Goal: Task Accomplishment & Management: Use online tool/utility

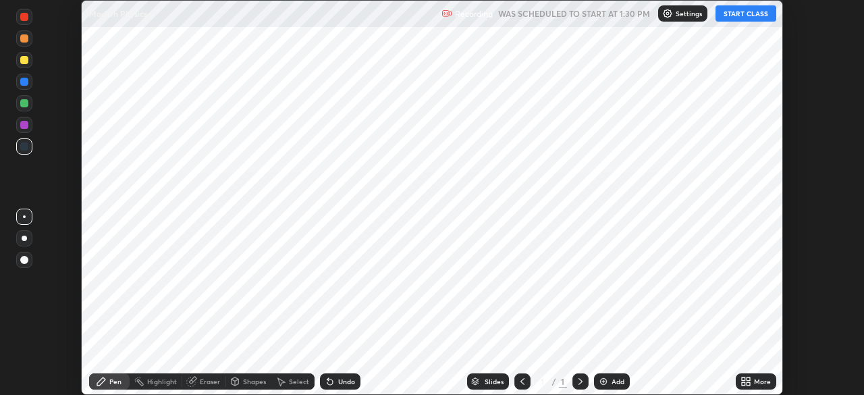
scroll to position [395, 863]
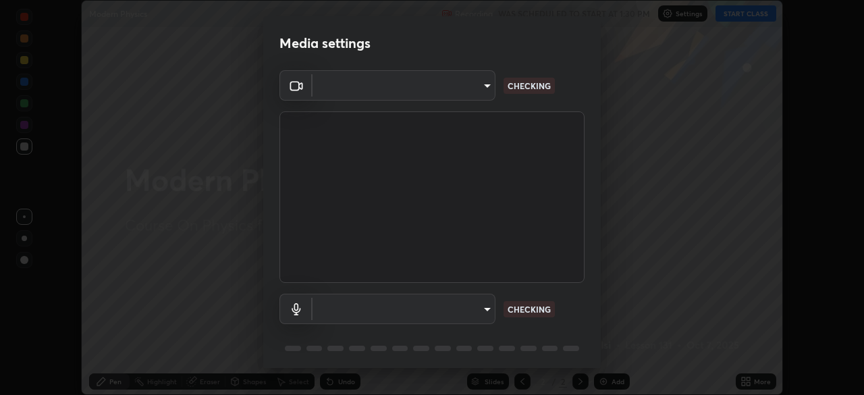
type input "b04d3f4aab0507a607fcb058103082b40897ea5b56942dd6fa8112f95d025699"
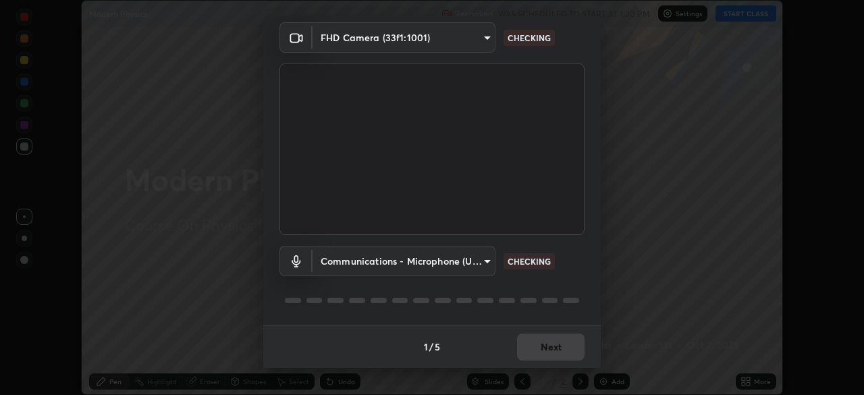
scroll to position [47, 0]
click at [473, 263] on body "Erase all Modern Physics Recording WAS SCHEDULED TO START AT 1:30 PM Settings S…" at bounding box center [432, 197] width 864 height 395
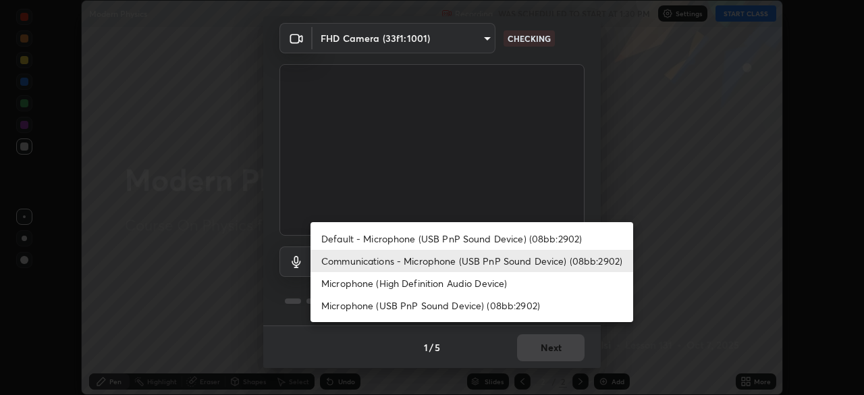
click at [488, 284] on li "Microphone (High Definition Audio Device)" at bounding box center [472, 283] width 323 height 22
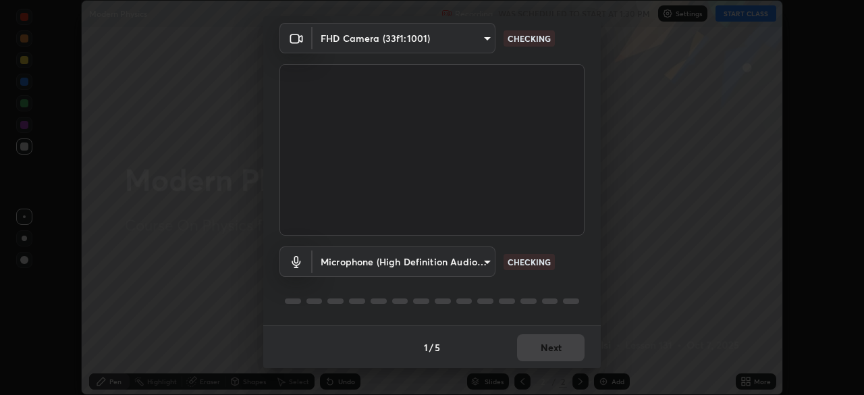
click at [473, 262] on body "Erase all Modern Physics Recording WAS SCHEDULED TO START AT 1:30 PM Settings S…" at bounding box center [432, 197] width 864 height 395
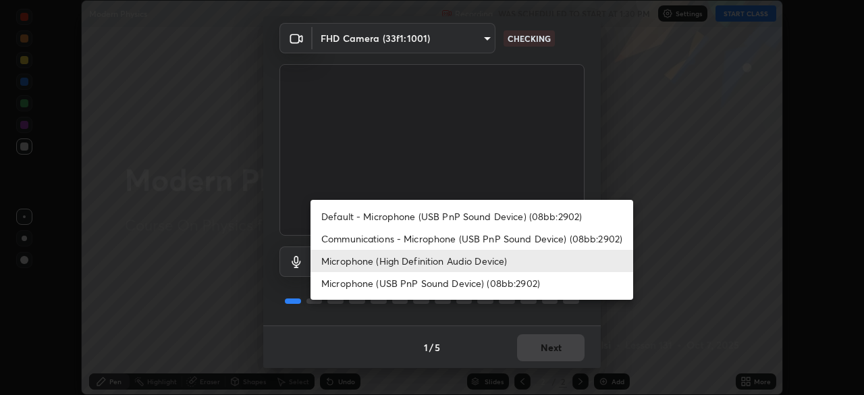
click at [486, 240] on li "Communications - Microphone (USB PnP Sound Device) (08bb:2902)" at bounding box center [472, 238] width 323 height 22
type input "communications"
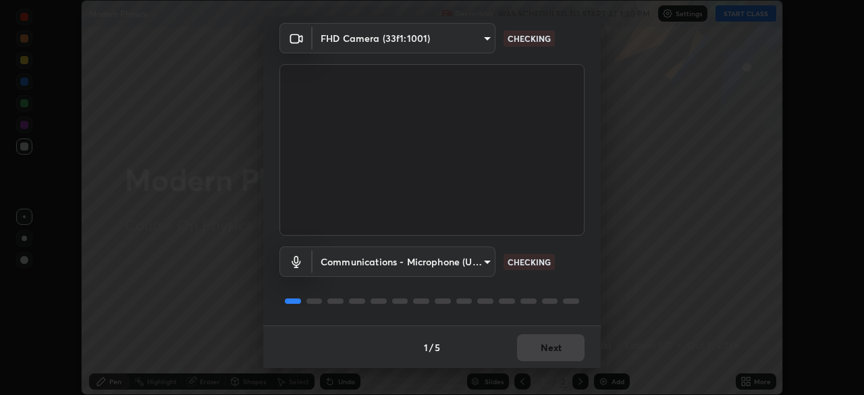
scroll to position [48, 0]
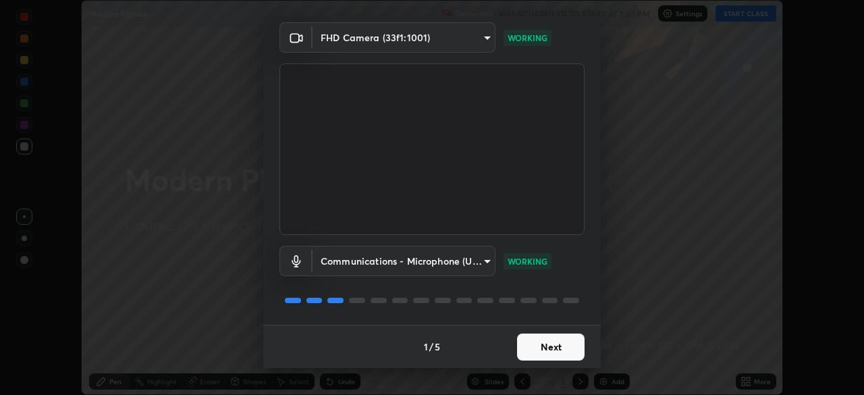
click at [558, 347] on button "Next" at bounding box center [551, 346] width 68 height 27
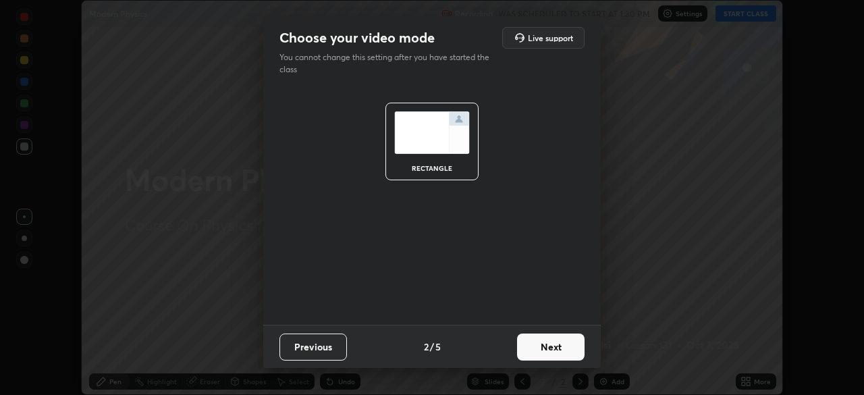
scroll to position [0, 0]
click at [558, 348] on button "Next" at bounding box center [551, 346] width 68 height 27
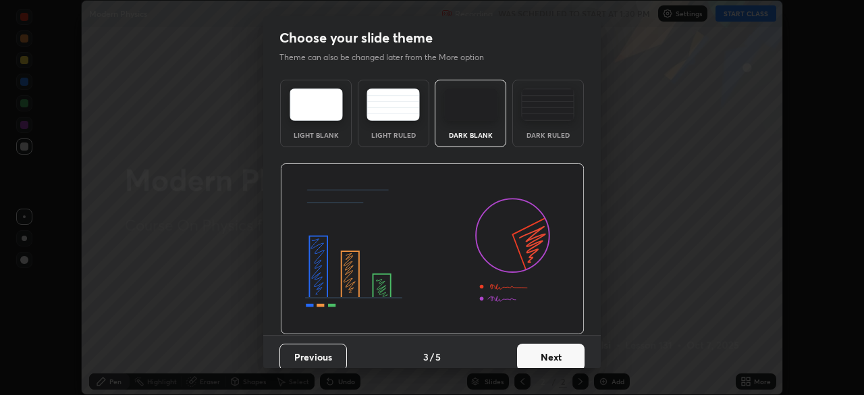
click at [559, 348] on button "Next" at bounding box center [551, 357] width 68 height 27
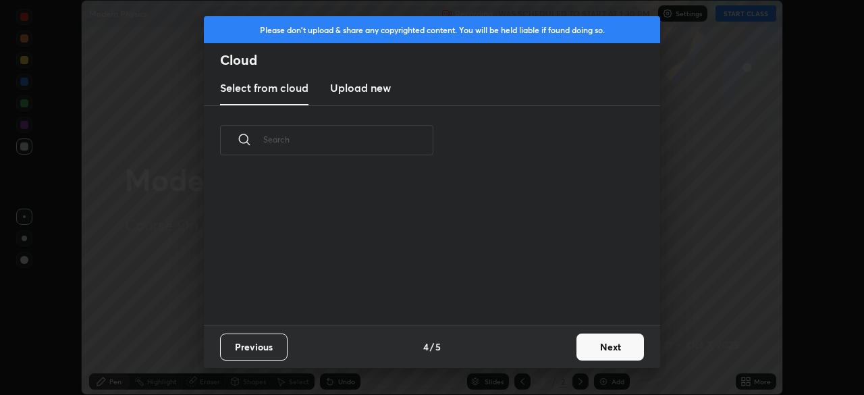
click at [564, 350] on div "Previous 4 / 5 Next" at bounding box center [432, 346] width 456 height 43
click at [605, 348] on button "Next" at bounding box center [610, 346] width 68 height 27
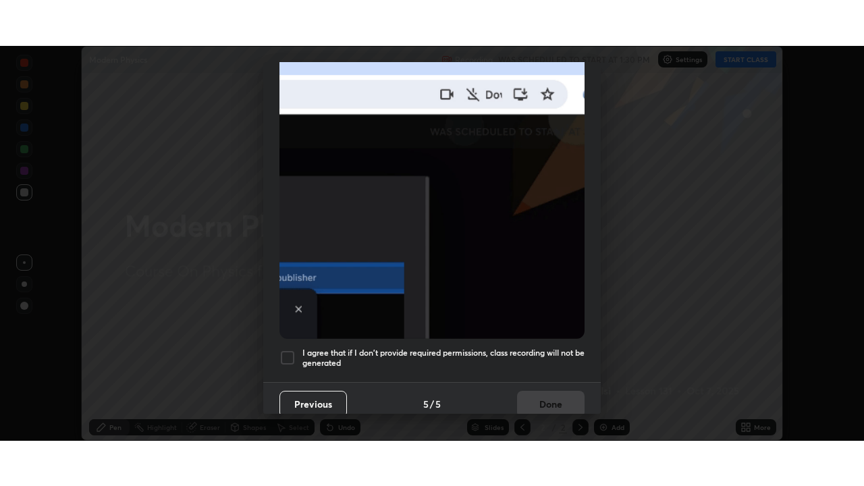
scroll to position [323, 0]
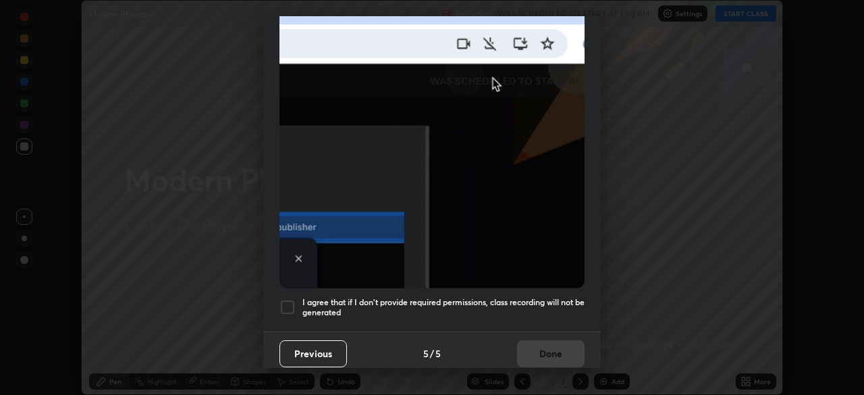
click at [524, 302] on h5 "I agree that if I don't provide required permissions, class recording will not …" at bounding box center [443, 307] width 282 height 21
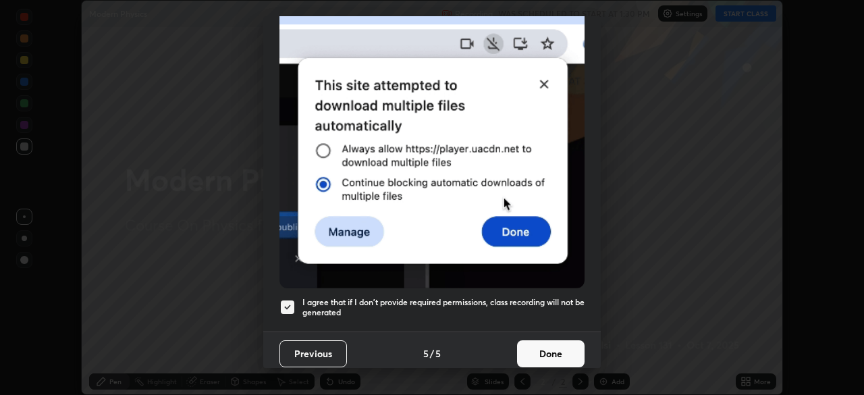
click at [547, 347] on button "Done" at bounding box center [551, 353] width 68 height 27
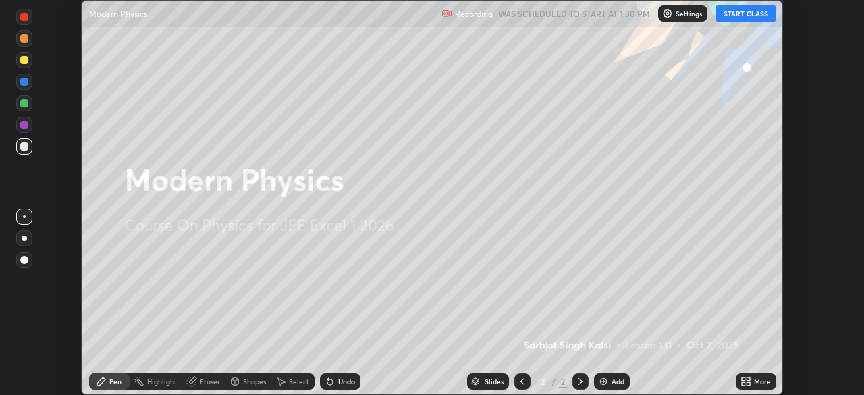
click at [748, 378] on icon at bounding box center [748, 378] width 3 height 3
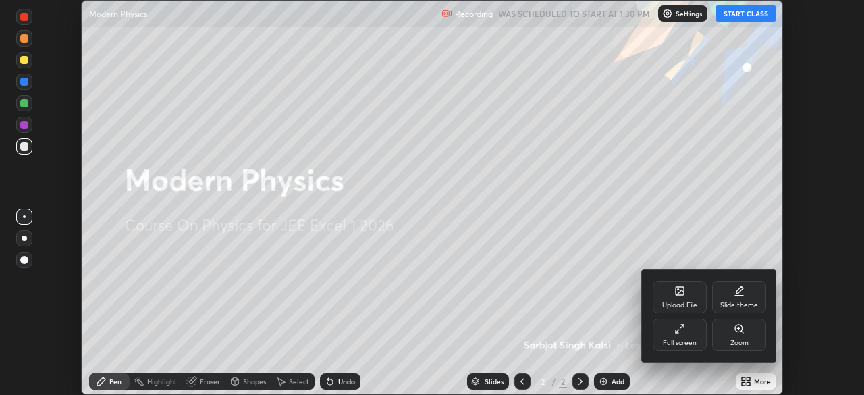
click at [682, 333] on icon at bounding box center [679, 328] width 11 height 11
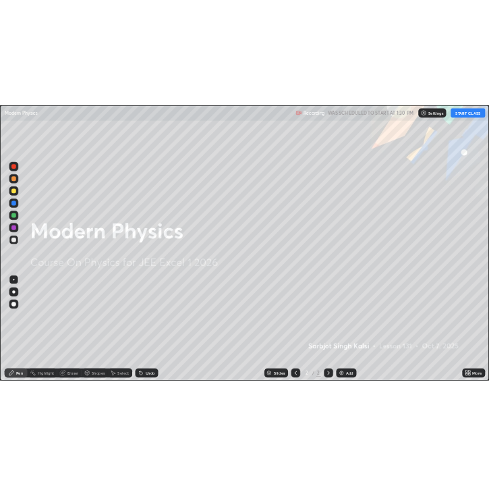
scroll to position [486, 864]
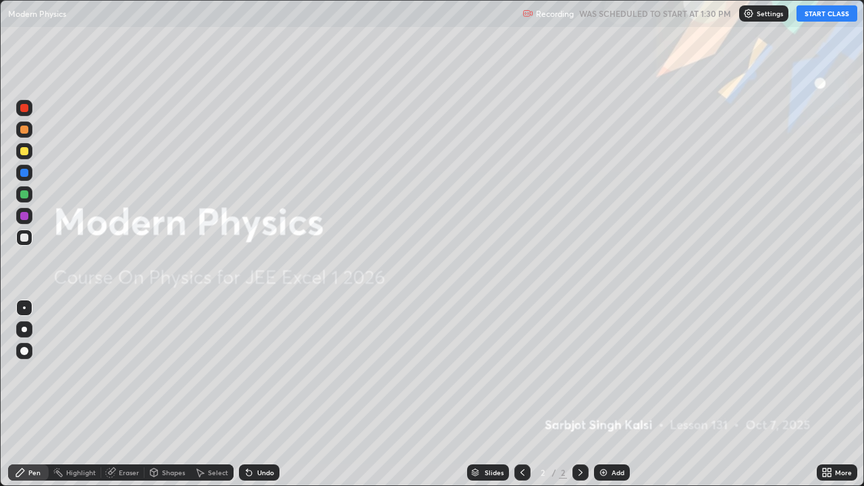
click at [811, 20] on button "START CLASS" at bounding box center [827, 13] width 61 height 16
click at [616, 394] on div "Add" at bounding box center [612, 472] width 36 height 16
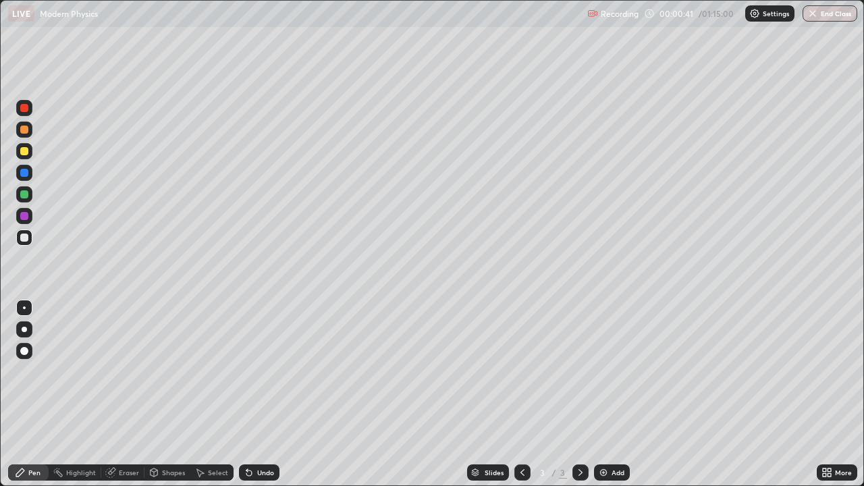
click at [29, 330] on div at bounding box center [24, 329] width 16 height 16
click at [26, 154] on div at bounding box center [24, 151] width 8 height 8
click at [26, 240] on div at bounding box center [24, 238] width 8 height 8
click at [24, 308] on div at bounding box center [24, 307] width 3 height 3
click at [115, 394] on div "Eraser" at bounding box center [122, 472] width 43 height 16
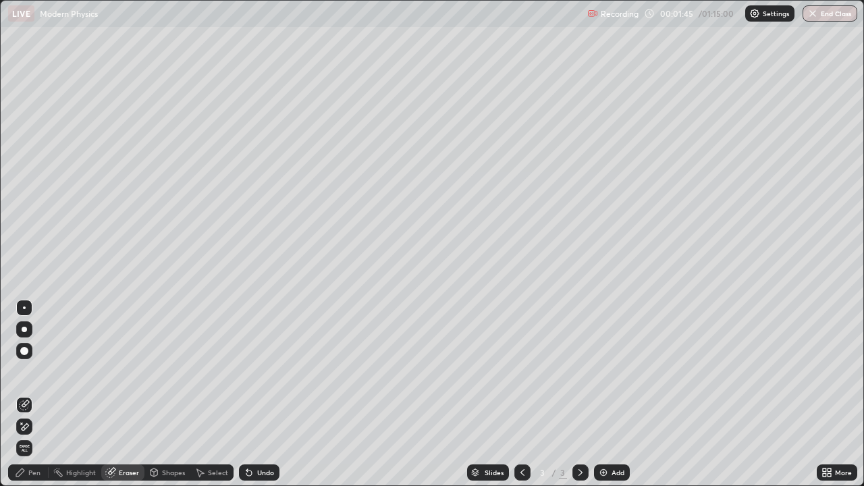
click at [34, 394] on div "Pen" at bounding box center [28, 472] width 41 height 16
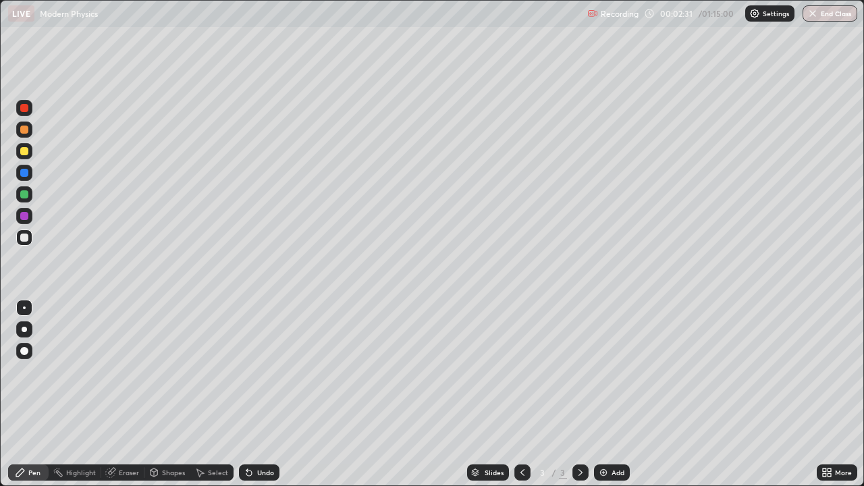
click at [115, 394] on icon at bounding box center [110, 472] width 11 height 11
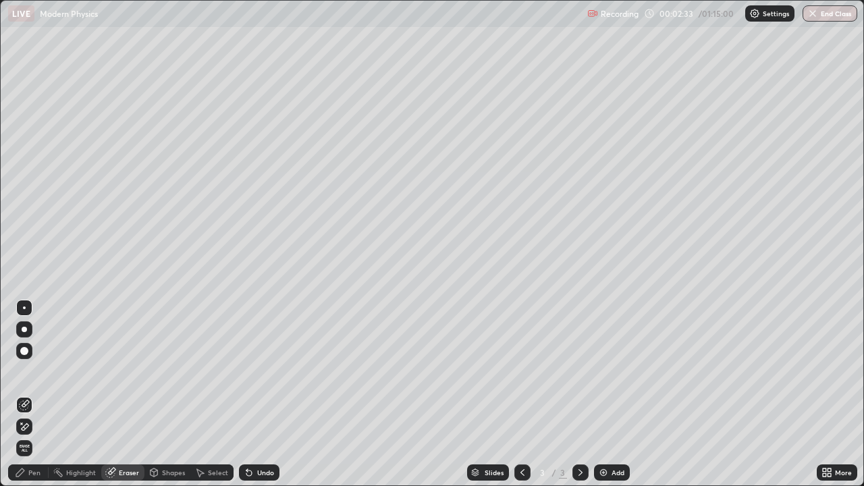
click at [34, 394] on div "Pen" at bounding box center [28, 472] width 41 height 16
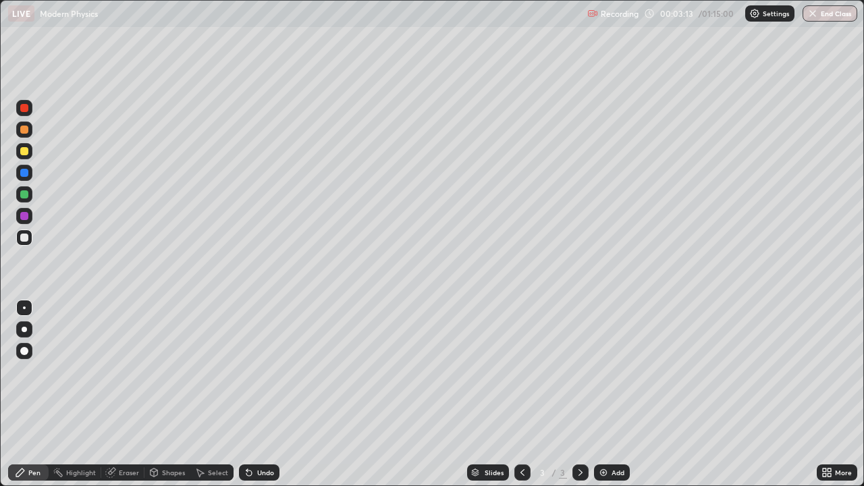
click at [254, 394] on div "Undo" at bounding box center [259, 472] width 41 height 16
click at [130, 394] on div "Eraser" at bounding box center [129, 472] width 20 height 7
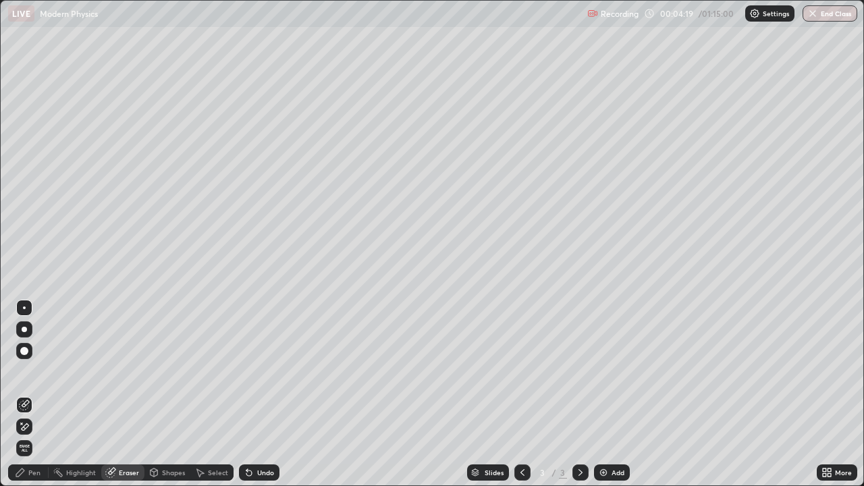
click at [27, 394] on div "Pen" at bounding box center [28, 472] width 41 height 16
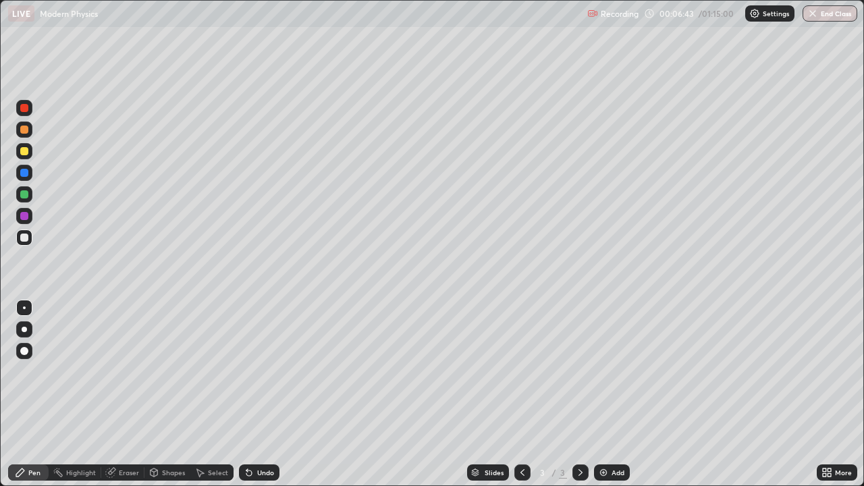
click at [603, 394] on img at bounding box center [603, 472] width 11 height 11
click at [31, 151] on div at bounding box center [24, 151] width 16 height 16
click at [26, 215] on div at bounding box center [24, 216] width 8 height 8
click at [26, 111] on div at bounding box center [24, 108] width 8 height 8
click at [29, 195] on div at bounding box center [24, 194] width 16 height 16
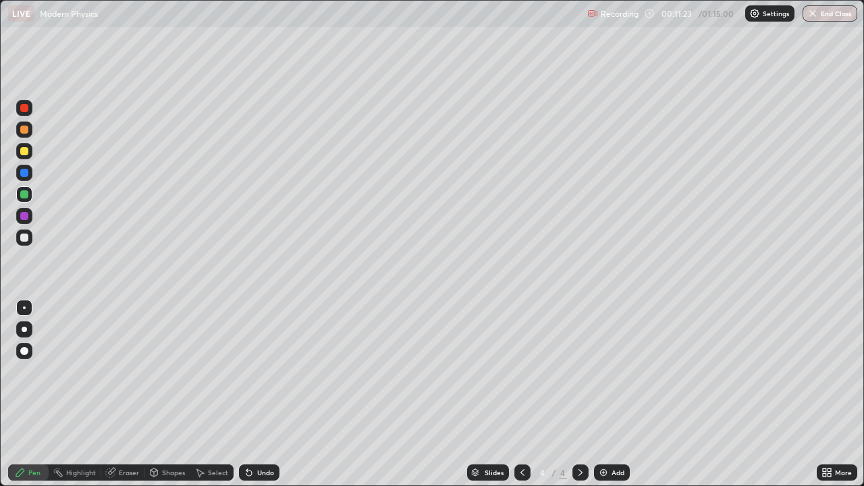
click at [620, 394] on div "Add" at bounding box center [618, 472] width 13 height 7
click at [612, 394] on div "Add" at bounding box center [618, 472] width 13 height 7
click at [24, 329] on div at bounding box center [24, 329] width 5 height 5
click at [26, 331] on div at bounding box center [24, 329] width 16 height 16
click at [26, 240] on div at bounding box center [24, 238] width 8 height 8
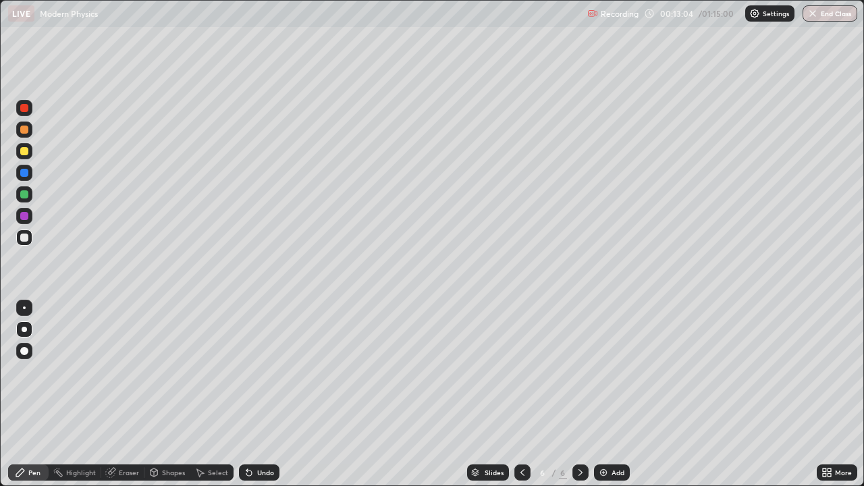
click at [260, 394] on div "Undo" at bounding box center [259, 472] width 41 height 16
click at [275, 394] on div "Undo" at bounding box center [259, 472] width 41 height 16
click at [277, 394] on div "Undo" at bounding box center [259, 472] width 41 height 16
click at [25, 238] on div at bounding box center [24, 238] width 8 height 8
click at [27, 194] on div at bounding box center [24, 194] width 8 height 8
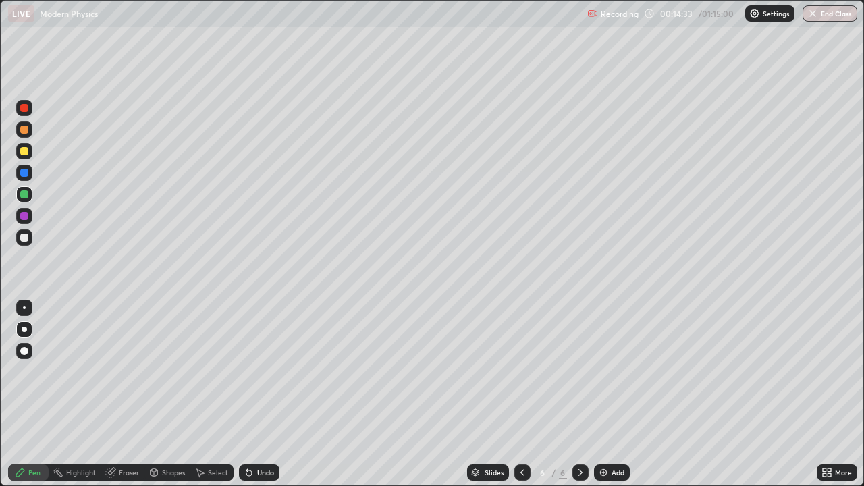
click at [24, 308] on div at bounding box center [24, 307] width 3 height 3
click at [618, 394] on div "Add" at bounding box center [612, 472] width 36 height 16
click at [26, 331] on div at bounding box center [24, 329] width 16 height 16
click at [26, 151] on div at bounding box center [24, 151] width 8 height 8
click at [604, 394] on div "Add" at bounding box center [612, 472] width 36 height 16
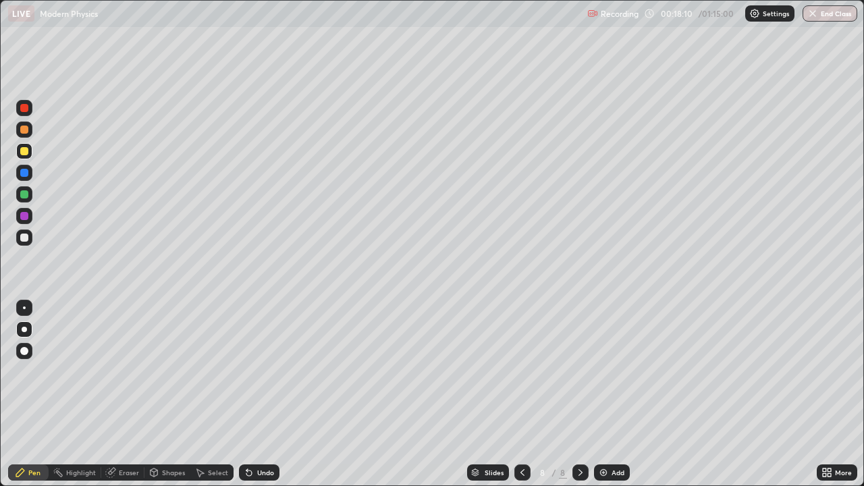
click at [26, 150] on div at bounding box center [24, 151] width 8 height 8
click at [26, 236] on div at bounding box center [24, 238] width 8 height 8
click at [24, 308] on div at bounding box center [24, 307] width 3 height 3
click at [128, 394] on div "Eraser" at bounding box center [129, 472] width 20 height 7
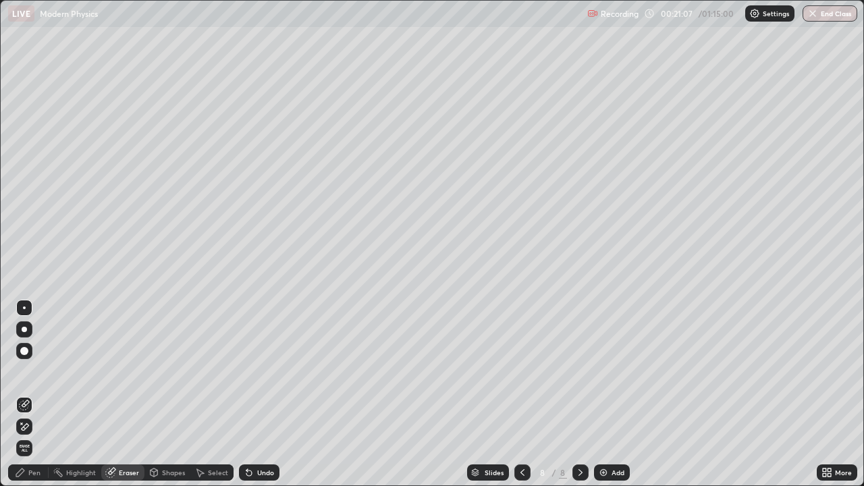
click at [31, 394] on div at bounding box center [24, 427] width 16 height 16
click at [25, 394] on icon at bounding box center [20, 472] width 11 height 11
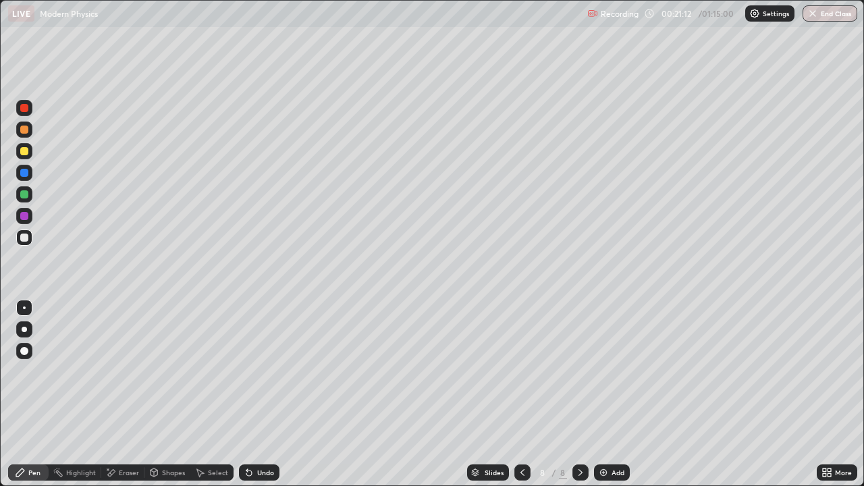
click at [27, 238] on div at bounding box center [24, 238] width 8 height 8
click at [24, 238] on div at bounding box center [24, 238] width 8 height 8
click at [250, 394] on icon at bounding box center [249, 472] width 11 height 11
click at [142, 394] on div "Eraser" at bounding box center [122, 472] width 43 height 16
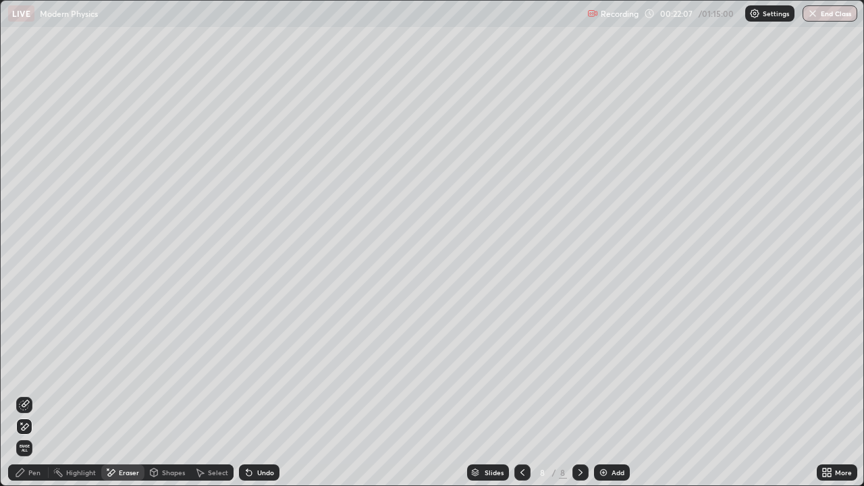
click at [39, 394] on div "Pen" at bounding box center [34, 472] width 12 height 7
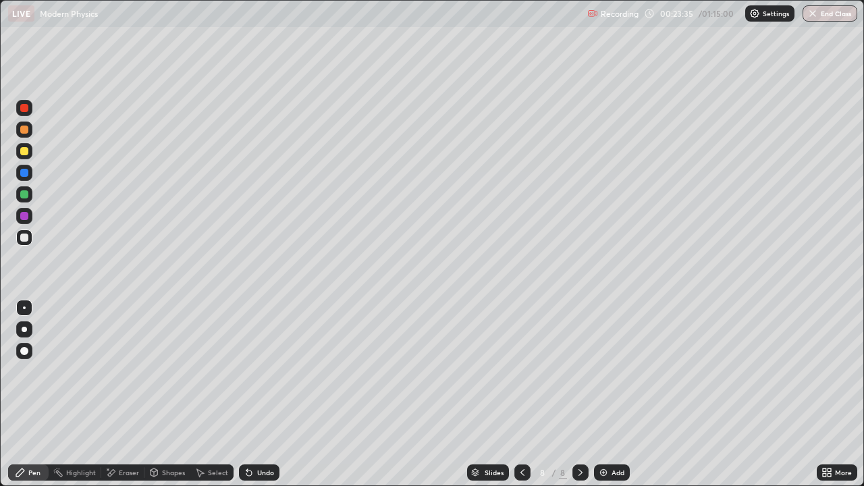
click at [24, 238] on div at bounding box center [24, 238] width 8 height 8
click at [25, 238] on div at bounding box center [24, 238] width 8 height 8
click at [25, 194] on div at bounding box center [24, 194] width 8 height 8
click at [25, 216] on div at bounding box center [24, 216] width 8 height 8
click at [25, 242] on div at bounding box center [24, 238] width 16 height 16
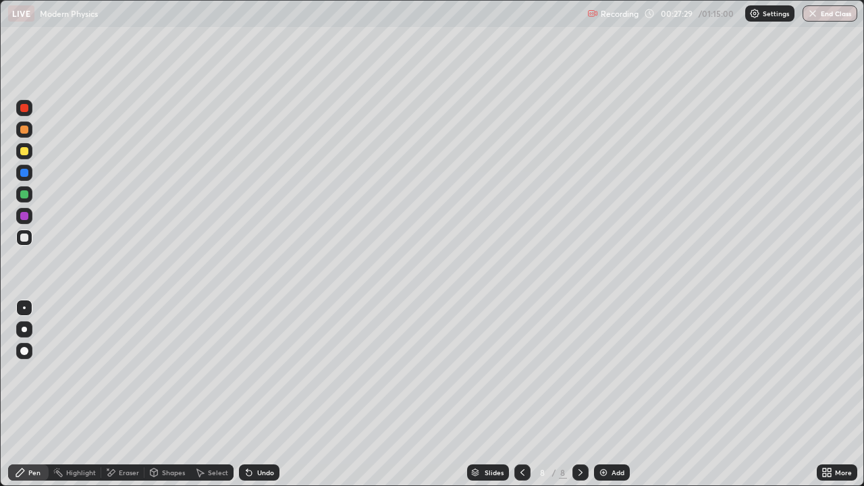
click at [154, 394] on icon at bounding box center [154, 474] width 0 height 5
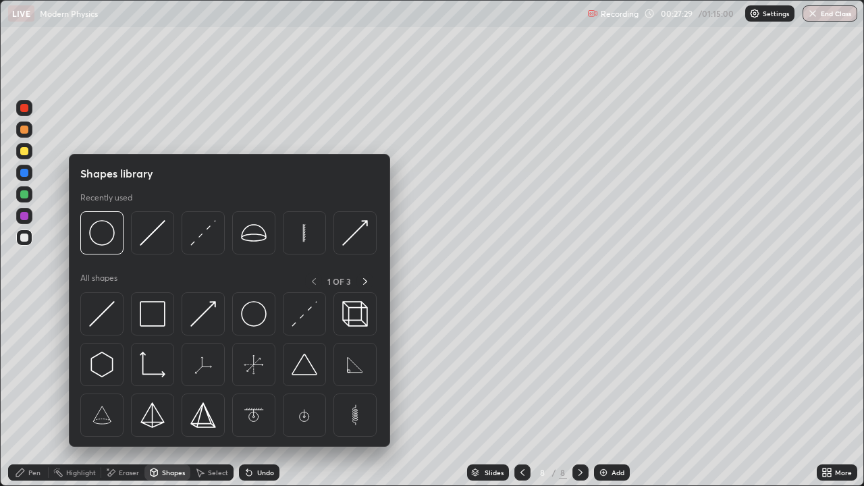
click at [119, 394] on div "Eraser" at bounding box center [122, 472] width 43 height 16
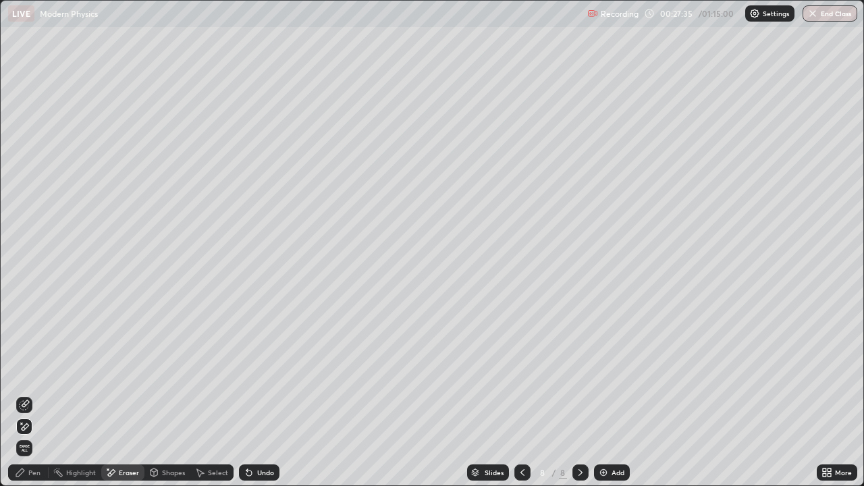
click at [36, 394] on div "Pen" at bounding box center [28, 472] width 41 height 16
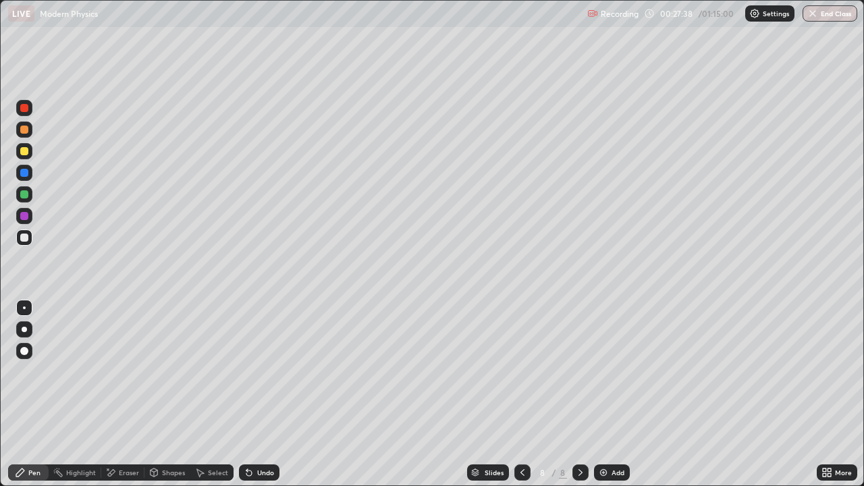
click at [27, 194] on div at bounding box center [24, 194] width 8 height 8
click at [21, 240] on div at bounding box center [24, 238] width 8 height 8
click at [25, 194] on div at bounding box center [24, 194] width 8 height 8
click at [25, 237] on div at bounding box center [24, 238] width 8 height 8
click at [246, 394] on icon at bounding box center [248, 472] width 5 height 5
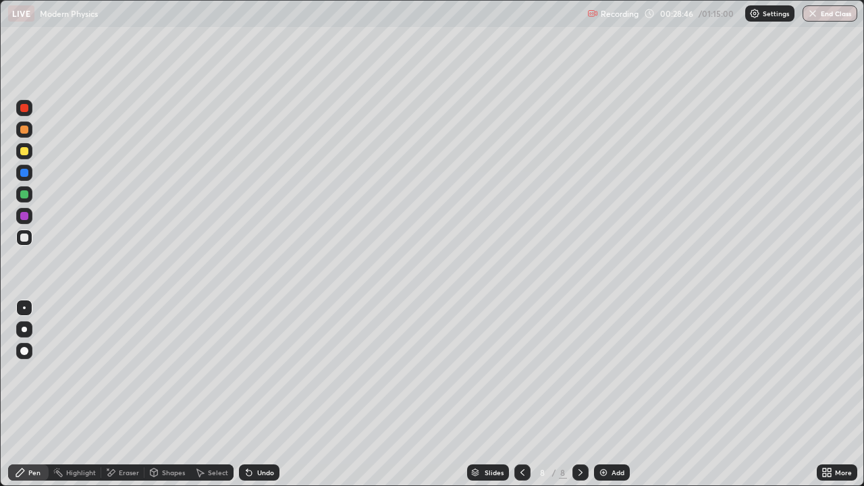
click at [22, 216] on div at bounding box center [24, 216] width 8 height 8
click at [246, 394] on icon at bounding box center [246, 469] width 1 height 1
click at [113, 394] on icon at bounding box center [110, 472] width 11 height 11
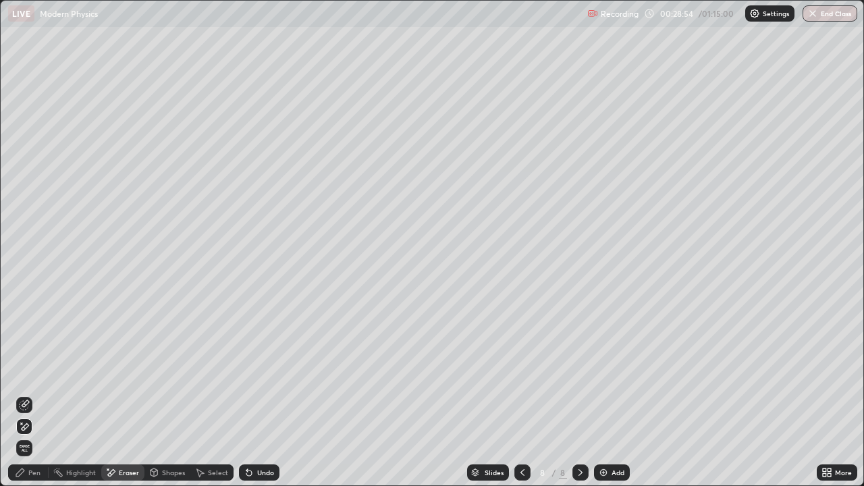
click at [28, 394] on div "Pen" at bounding box center [28, 472] width 41 height 16
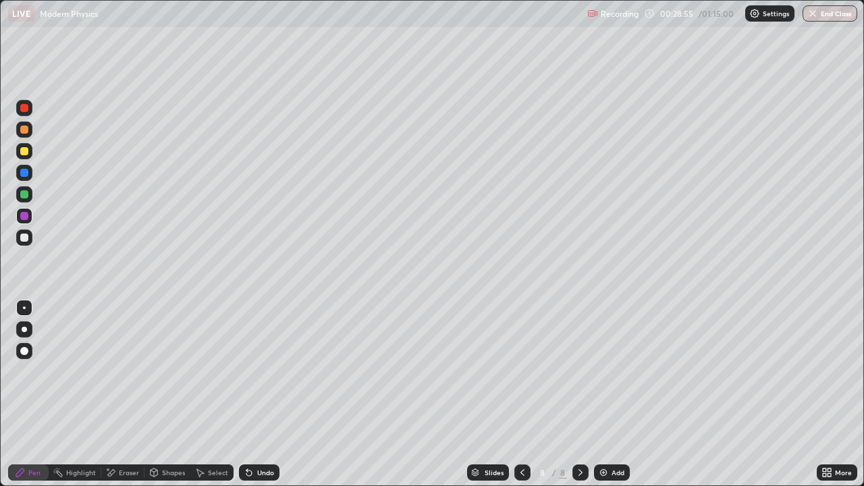
click at [24, 236] on div at bounding box center [24, 238] width 8 height 8
click at [22, 192] on div at bounding box center [24, 194] width 8 height 8
click at [259, 394] on div "Undo" at bounding box center [265, 472] width 17 height 7
click at [24, 238] on div at bounding box center [24, 238] width 8 height 8
click at [612, 394] on div "Add" at bounding box center [618, 472] width 13 height 7
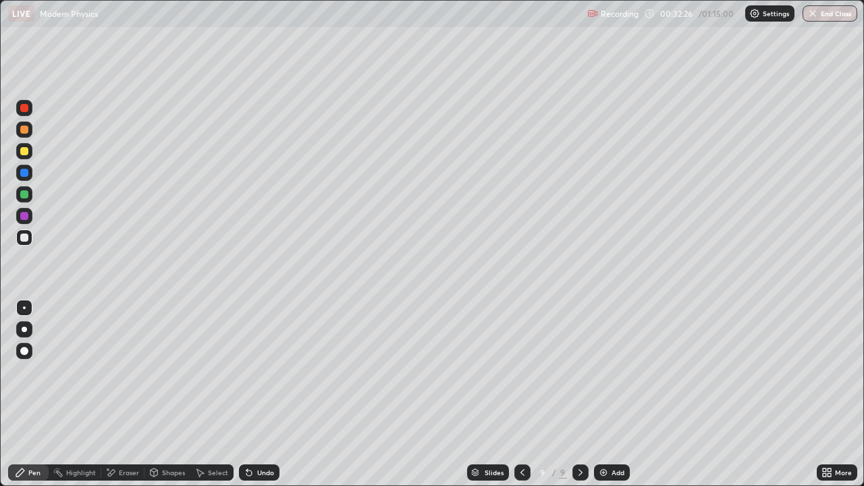
click at [30, 153] on div at bounding box center [24, 151] width 16 height 16
click at [268, 394] on div "Undo" at bounding box center [265, 472] width 17 height 7
click at [268, 394] on div "Undo" at bounding box center [259, 472] width 41 height 16
click at [26, 240] on div at bounding box center [24, 238] width 8 height 8
click at [116, 394] on div "Eraser" at bounding box center [122, 472] width 43 height 16
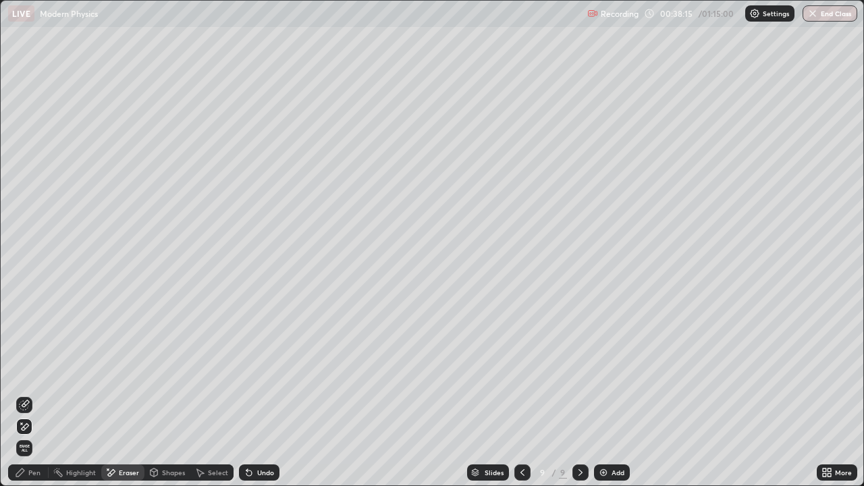
click at [30, 394] on div "Pen" at bounding box center [34, 472] width 12 height 7
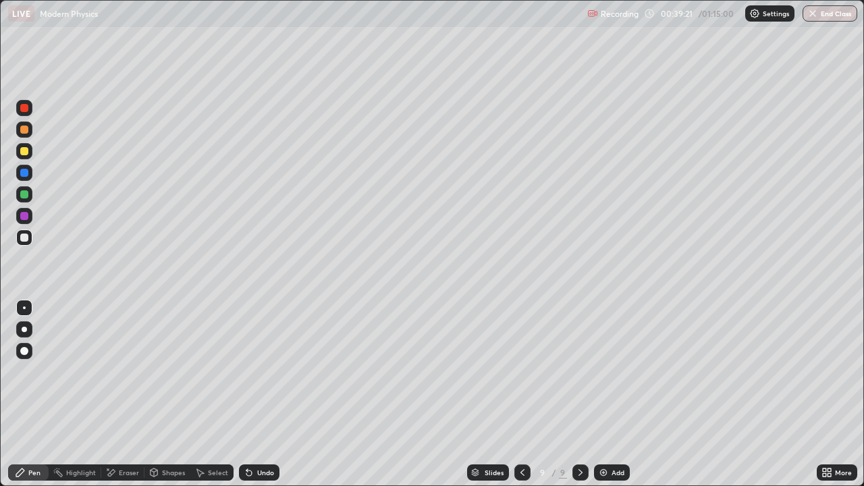
click at [128, 394] on div "Eraser" at bounding box center [129, 472] width 20 height 7
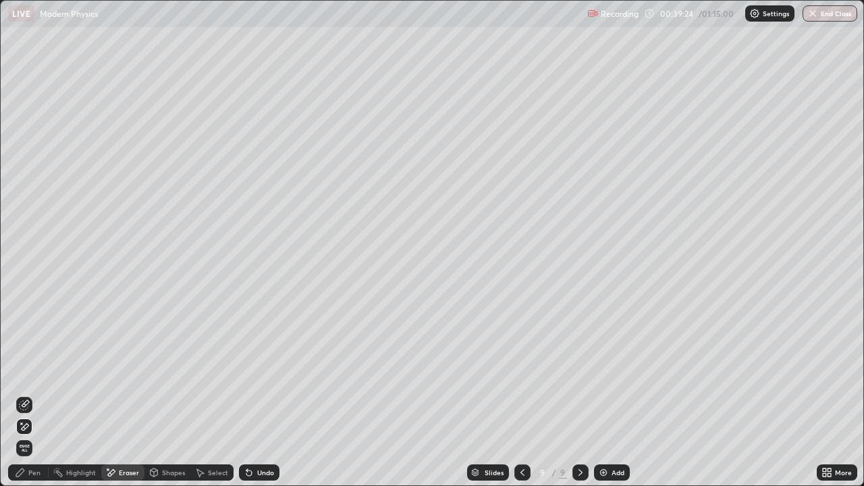
click at [609, 394] on div "Add" at bounding box center [612, 472] width 36 height 16
click at [26, 394] on div "Pen" at bounding box center [28, 472] width 41 height 16
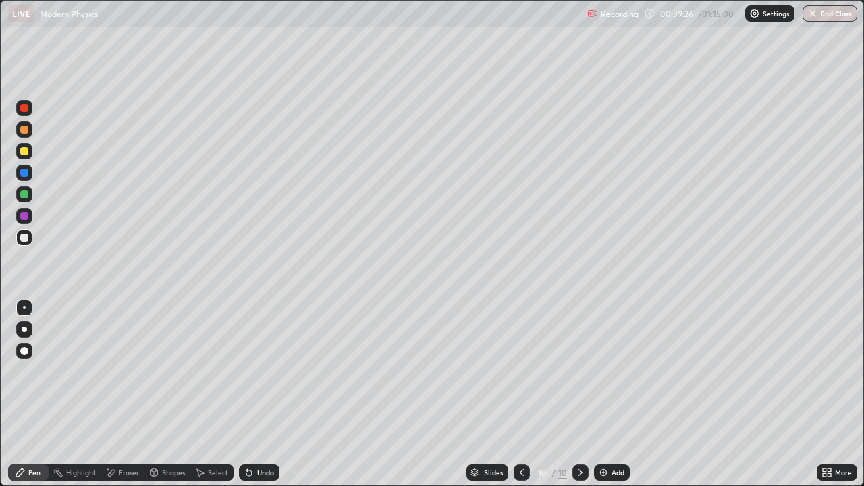
click at [23, 243] on div at bounding box center [24, 238] width 16 height 16
click at [301, 44] on button "Undo" at bounding box center [319, 50] width 39 height 16
click at [24, 150] on div at bounding box center [24, 151] width 8 height 8
click at [248, 394] on icon at bounding box center [249, 472] width 11 height 11
click at [26, 196] on div at bounding box center [24, 194] width 8 height 8
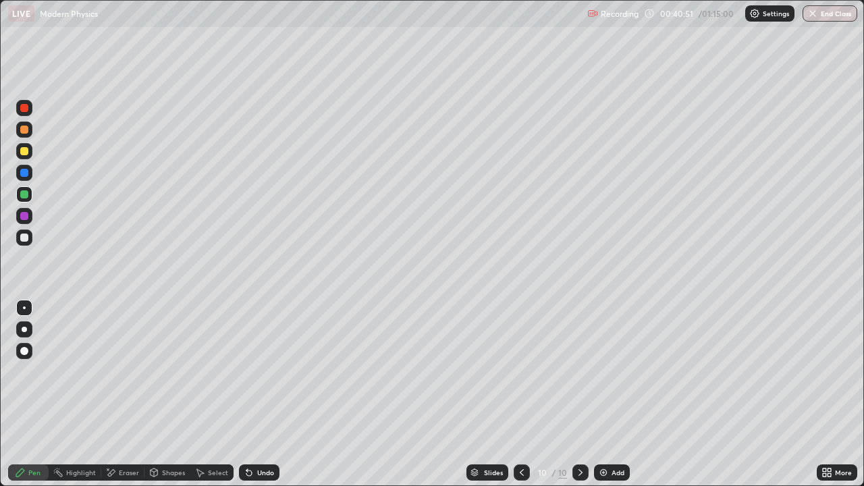
click at [118, 394] on div "Eraser" at bounding box center [122, 472] width 43 height 16
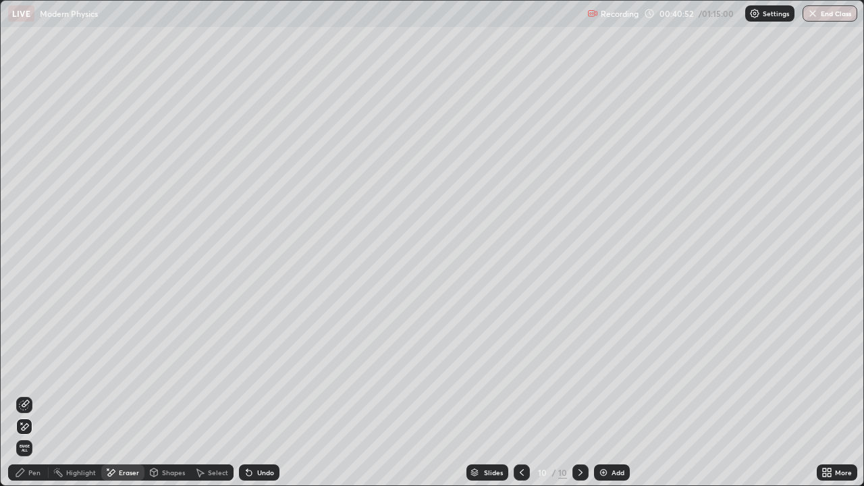
click at [24, 394] on icon at bounding box center [24, 405] width 11 height 11
click at [32, 394] on div "Pen" at bounding box center [34, 472] width 12 height 7
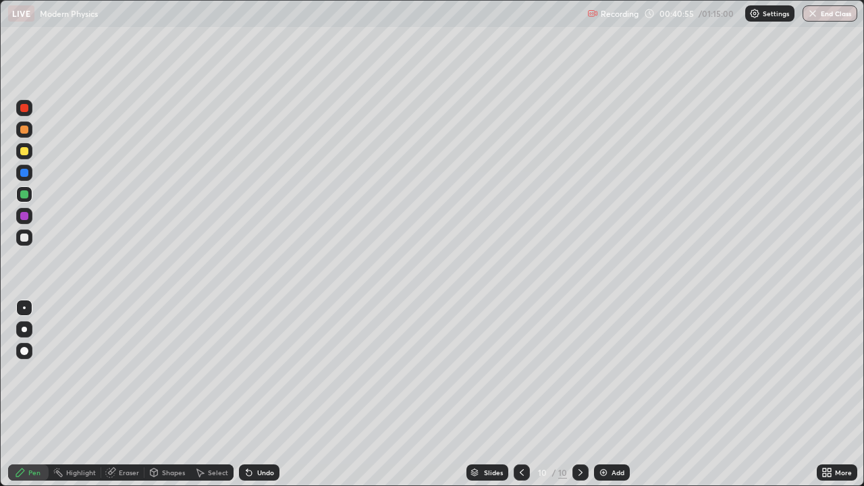
click at [22, 238] on div at bounding box center [24, 238] width 8 height 8
click at [19, 146] on div at bounding box center [24, 151] width 16 height 16
click at [254, 394] on div "Undo" at bounding box center [259, 472] width 41 height 16
click at [22, 173] on div at bounding box center [24, 173] width 8 height 8
click at [25, 240] on div at bounding box center [24, 238] width 8 height 8
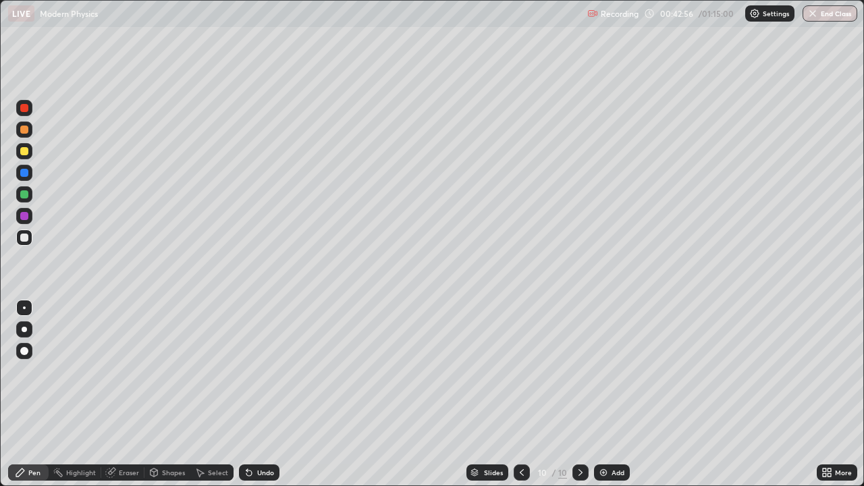
click at [126, 394] on div "Eraser" at bounding box center [129, 472] width 20 height 7
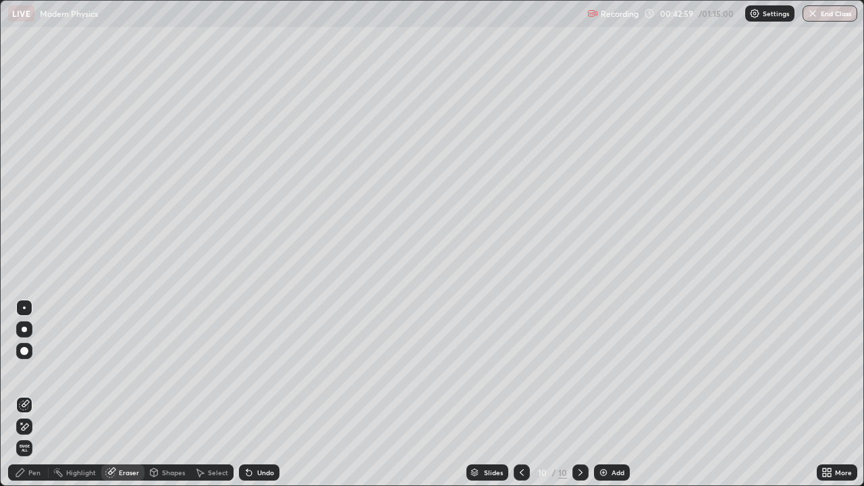
click at [41, 394] on div "Pen" at bounding box center [28, 472] width 41 height 16
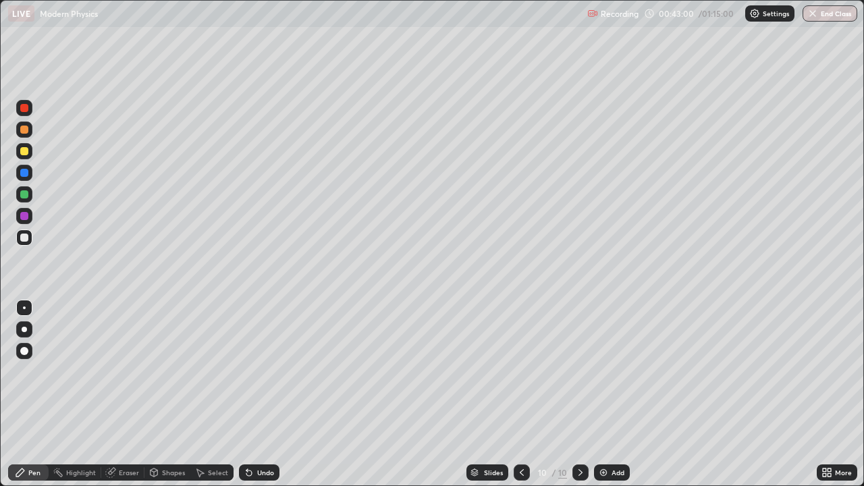
click at [128, 394] on div "Eraser" at bounding box center [129, 472] width 20 height 7
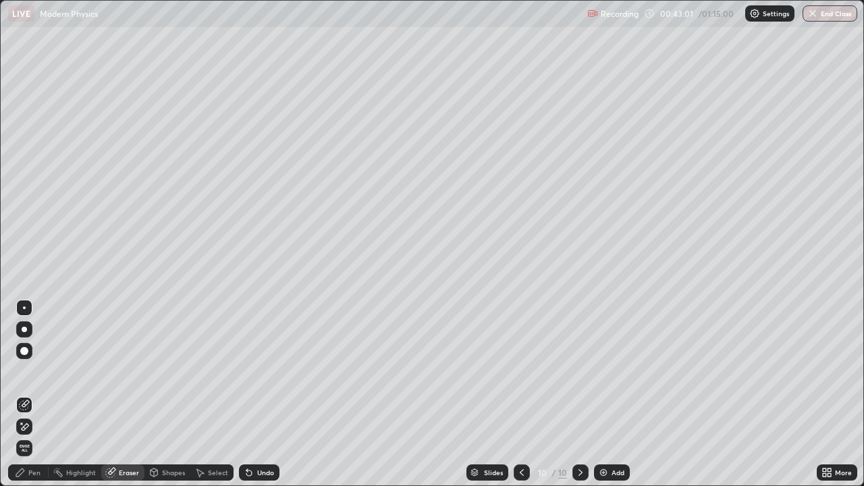
click at [29, 394] on icon at bounding box center [24, 426] width 11 height 11
click at [36, 394] on div "Pen" at bounding box center [34, 472] width 12 height 7
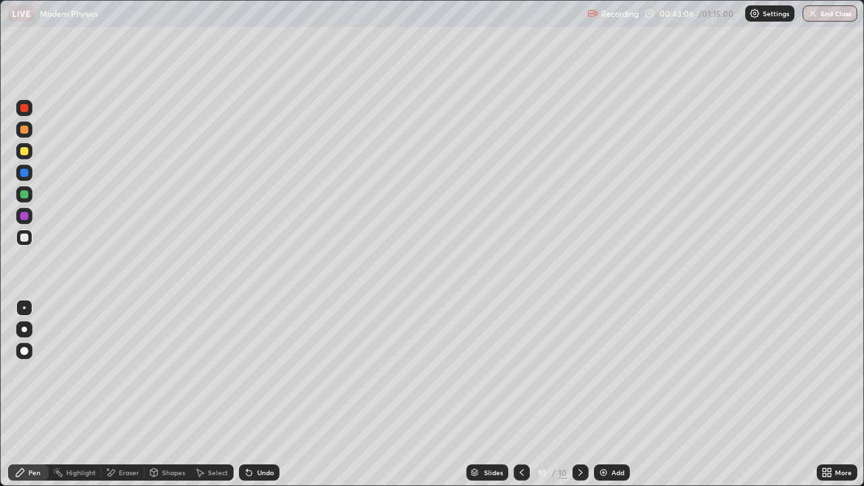
click at [22, 244] on div at bounding box center [24, 238] width 16 height 16
click at [125, 394] on div "Eraser" at bounding box center [129, 472] width 20 height 7
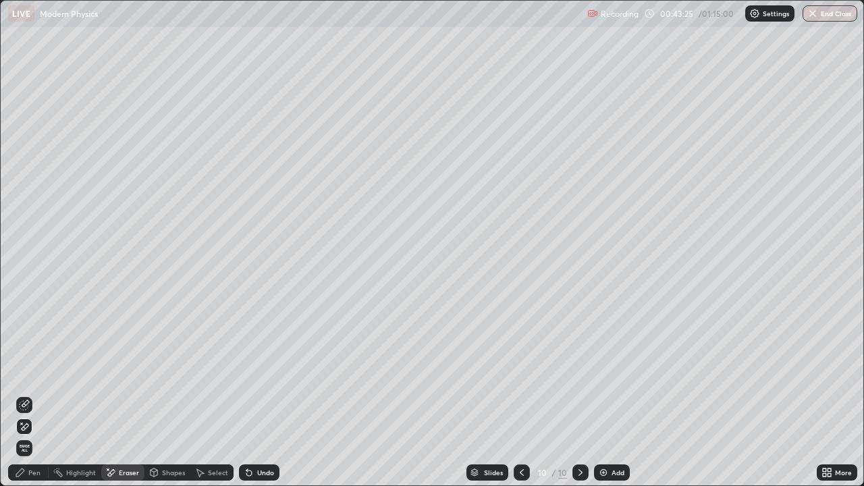
click at [29, 394] on icon at bounding box center [24, 405] width 11 height 11
click at [38, 394] on div "Pen" at bounding box center [28, 472] width 41 height 16
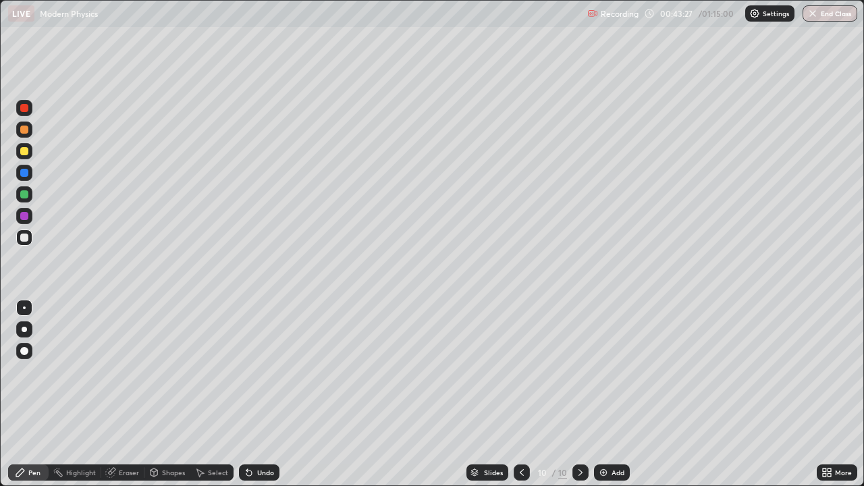
click at [24, 243] on div at bounding box center [24, 238] width 16 height 16
click at [126, 394] on div "Eraser" at bounding box center [129, 472] width 20 height 7
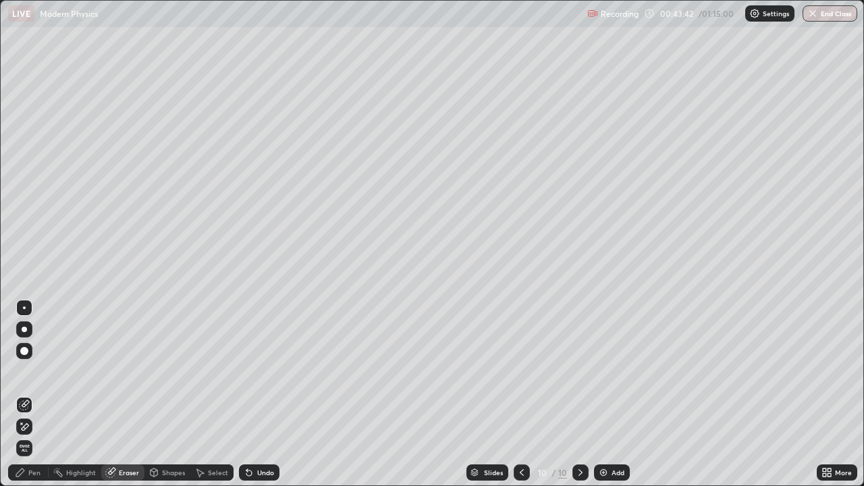
click at [32, 394] on div "Pen" at bounding box center [34, 472] width 12 height 7
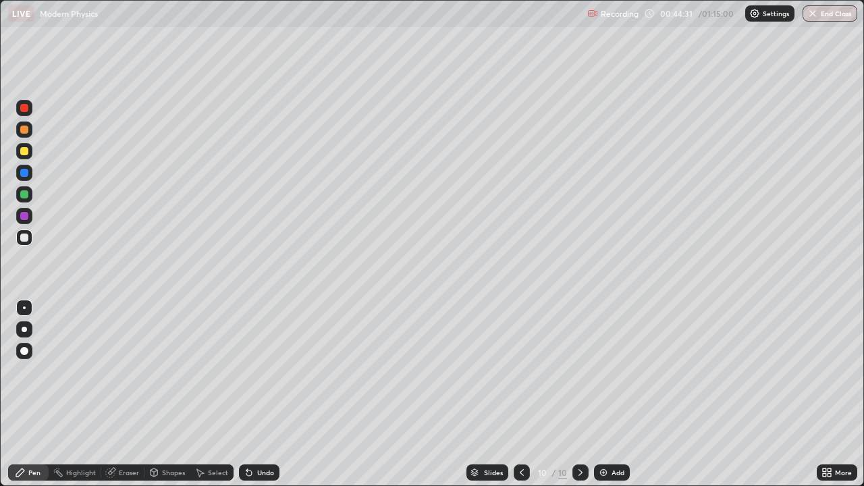
click at [126, 394] on div "Eraser" at bounding box center [129, 472] width 20 height 7
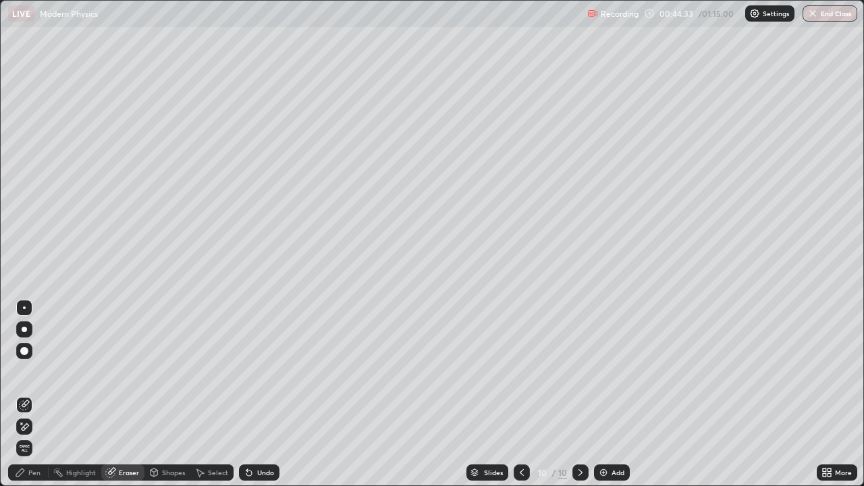
click at [31, 394] on div "Pen" at bounding box center [34, 472] width 12 height 7
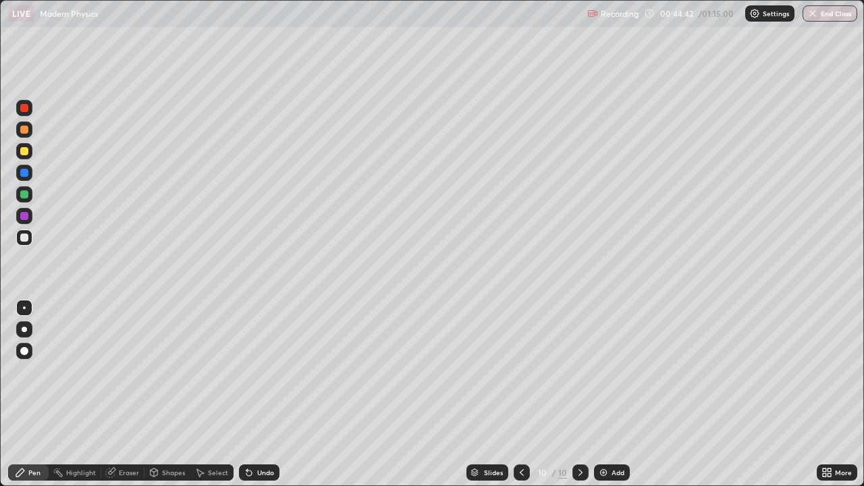
click at [29, 196] on div at bounding box center [24, 194] width 16 height 16
click at [23, 218] on div at bounding box center [24, 216] width 8 height 8
click at [31, 240] on div at bounding box center [24, 238] width 16 height 16
click at [132, 394] on div "Eraser" at bounding box center [129, 472] width 20 height 7
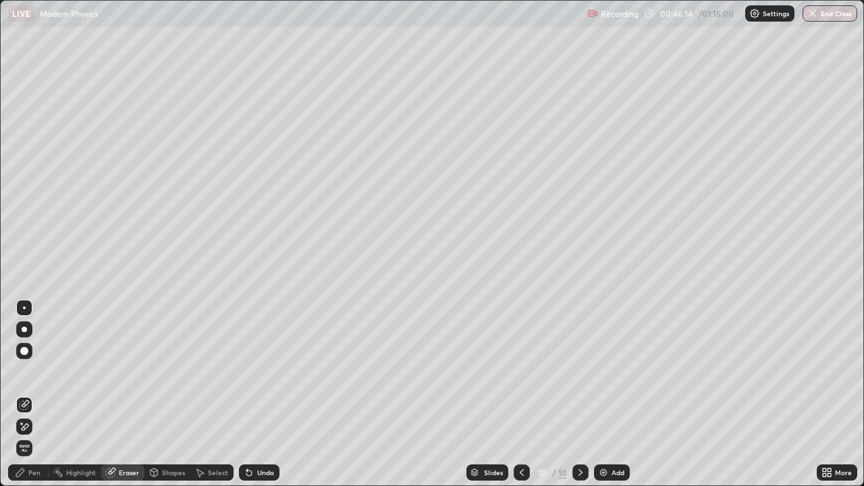
click at [29, 394] on icon at bounding box center [24, 426] width 11 height 11
click at [33, 394] on div "Pen" at bounding box center [34, 472] width 12 height 7
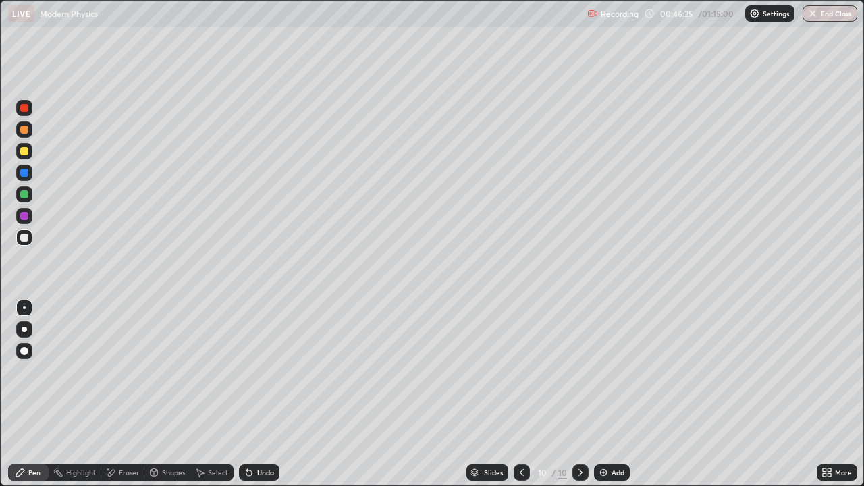
click at [125, 394] on div "Eraser" at bounding box center [129, 472] width 20 height 7
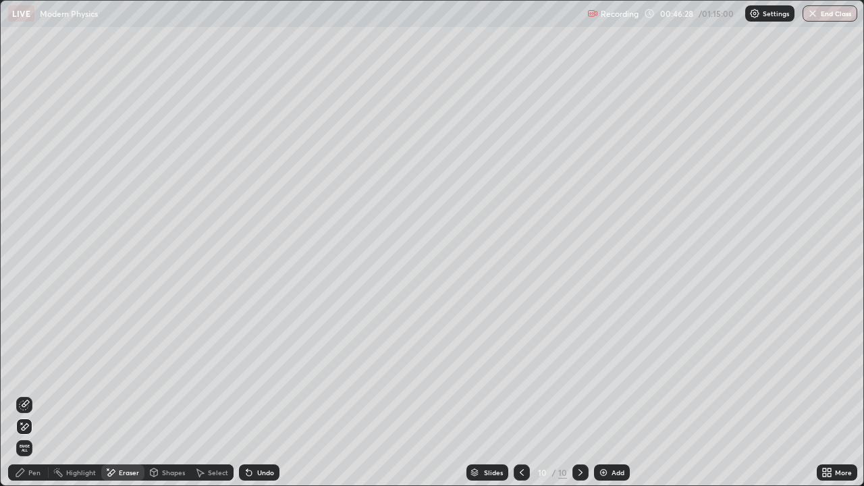
click at [35, 394] on div "Pen" at bounding box center [34, 472] width 12 height 7
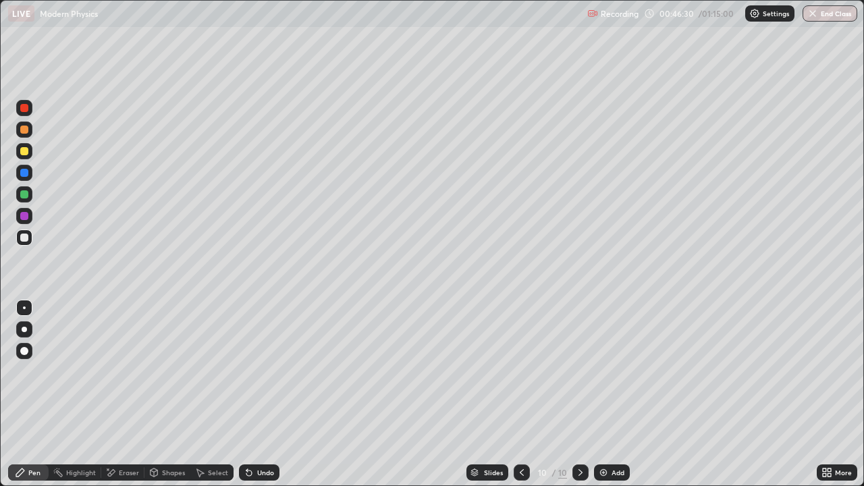
click at [113, 394] on icon at bounding box center [111, 472] width 7 height 7
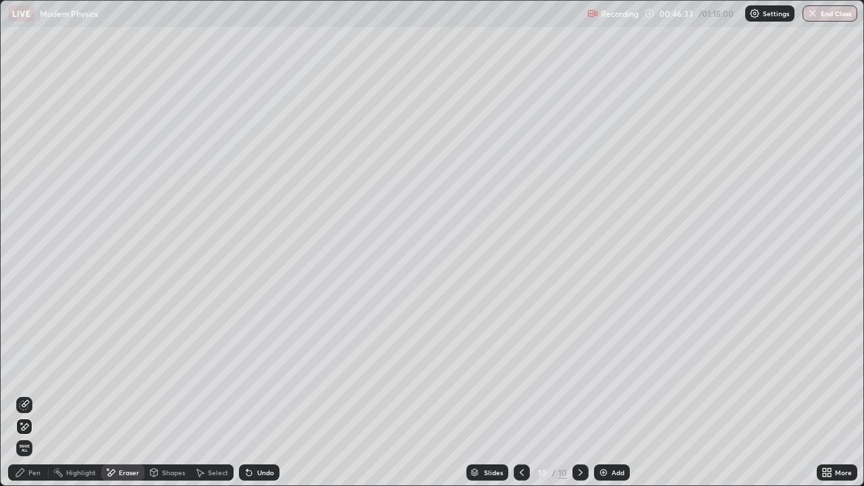
click at [25, 394] on div at bounding box center [24, 405] width 16 height 16
click at [26, 394] on div "Pen" at bounding box center [28, 472] width 41 height 16
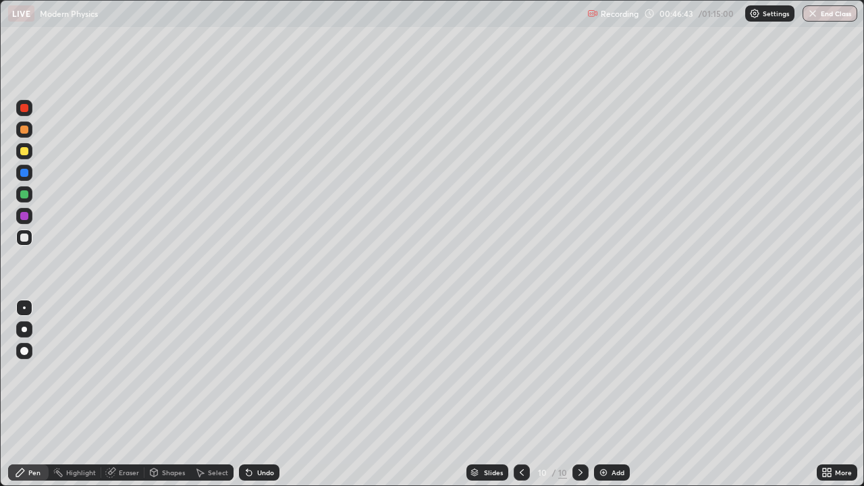
click at [116, 394] on div "Eraser" at bounding box center [122, 472] width 43 height 16
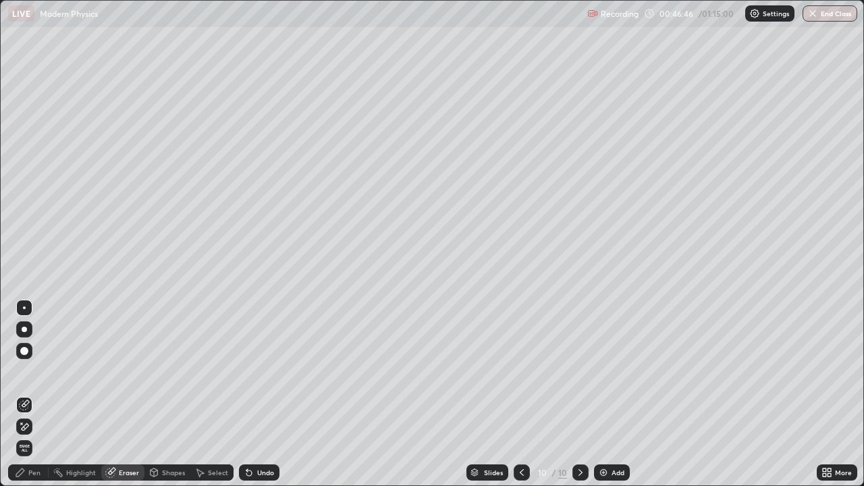
click at [27, 394] on div "Pen" at bounding box center [28, 472] width 41 height 16
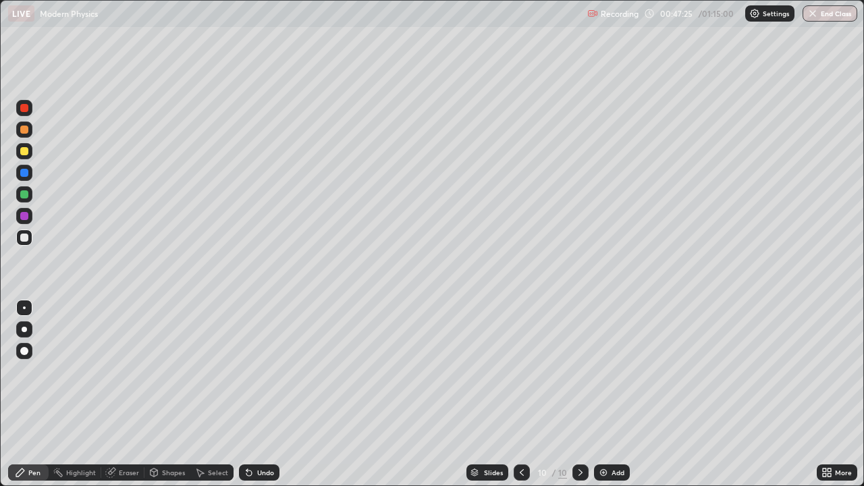
click at [113, 394] on icon at bounding box center [110, 472] width 11 height 11
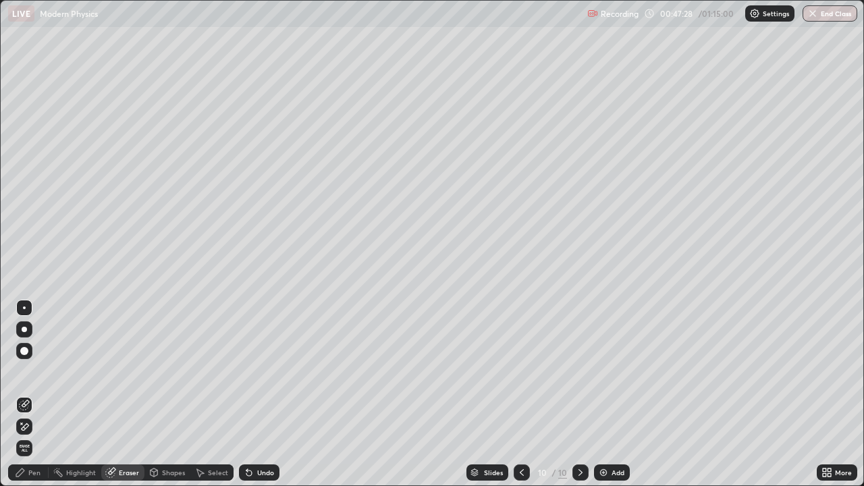
click at [41, 394] on div "Pen" at bounding box center [28, 472] width 41 height 16
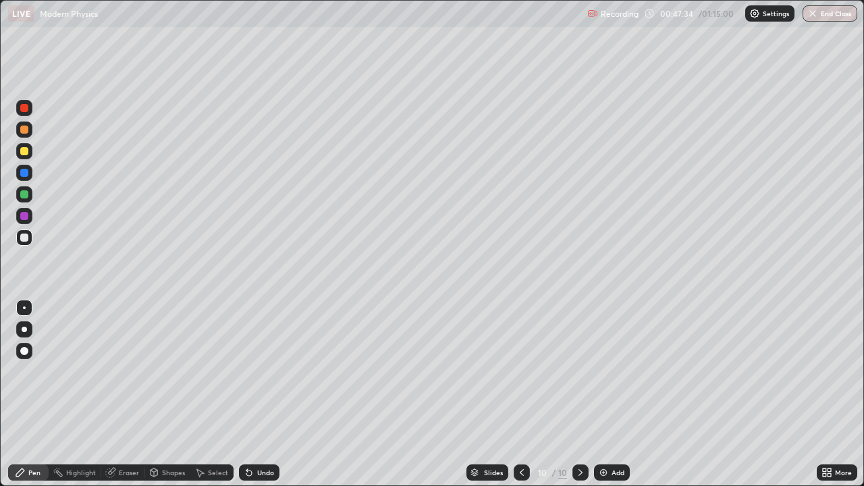
click at [119, 394] on div "Eraser" at bounding box center [129, 472] width 20 height 7
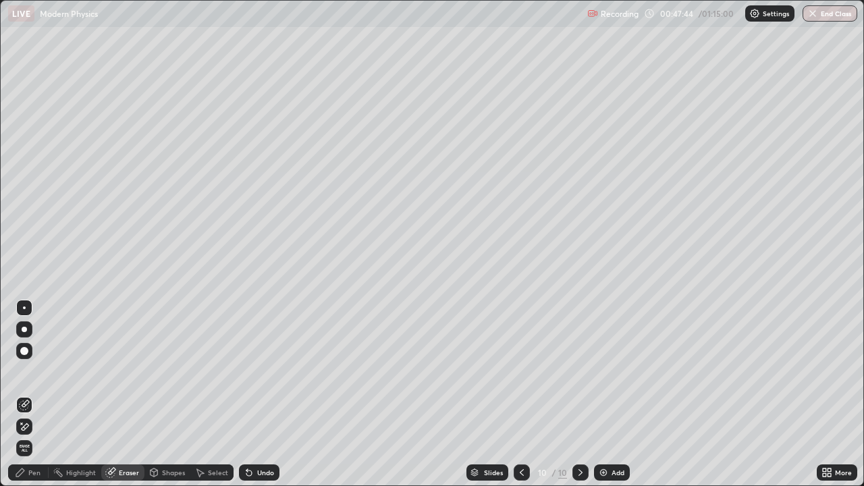
click at [34, 394] on div "Pen" at bounding box center [34, 472] width 12 height 7
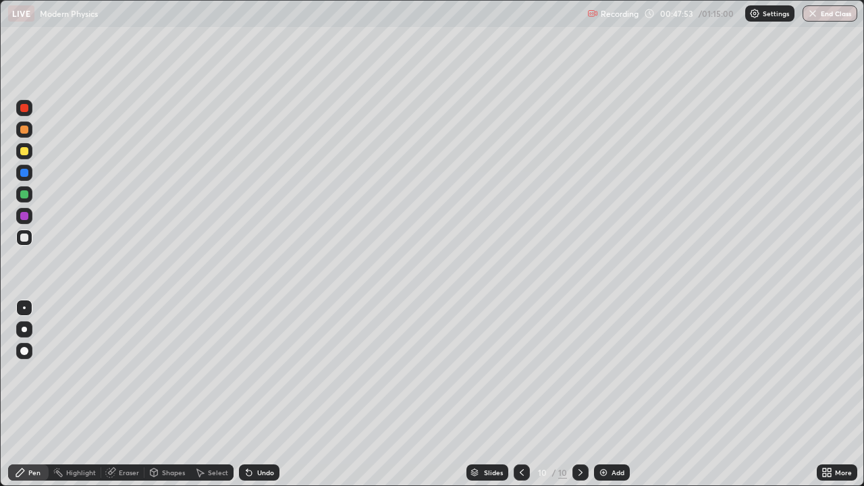
click at [23, 215] on div at bounding box center [24, 216] width 8 height 8
click at [24, 238] on div at bounding box center [24, 238] width 8 height 8
click at [520, 394] on icon at bounding box center [521, 472] width 11 height 11
click at [579, 394] on icon at bounding box center [580, 472] width 4 height 7
click at [27, 217] on div at bounding box center [24, 216] width 8 height 8
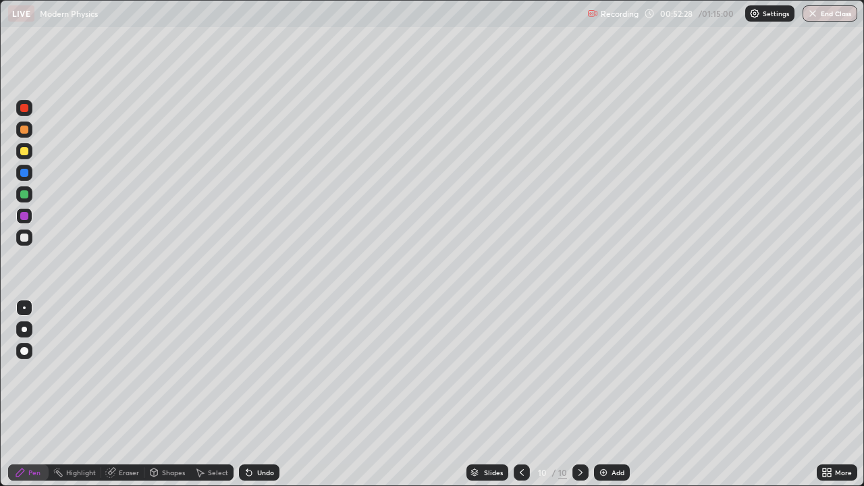
click at [24, 128] on div at bounding box center [24, 130] width 8 height 8
click at [216, 394] on div "Select" at bounding box center [218, 472] width 20 height 7
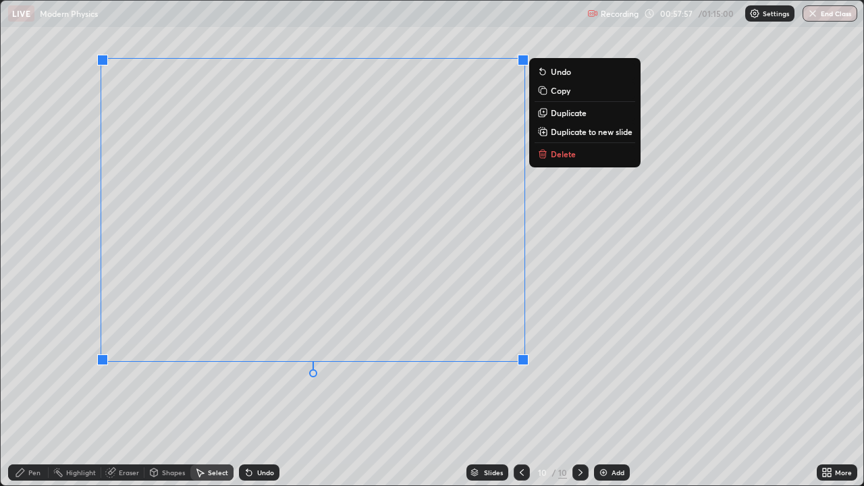
click at [566, 133] on p "Duplicate to new slide" at bounding box center [592, 131] width 82 height 11
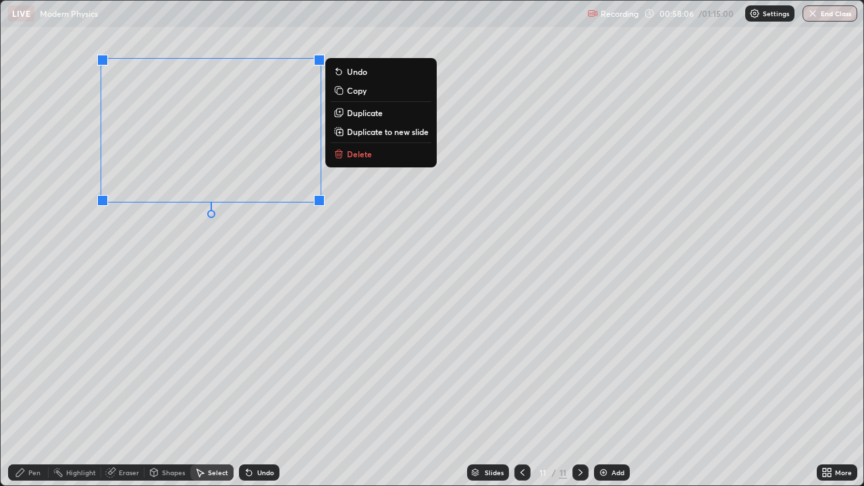
click at [296, 292] on div "0 ° Undo Copy Duplicate Duplicate to new slide Delete" at bounding box center [432, 243] width 863 height 485
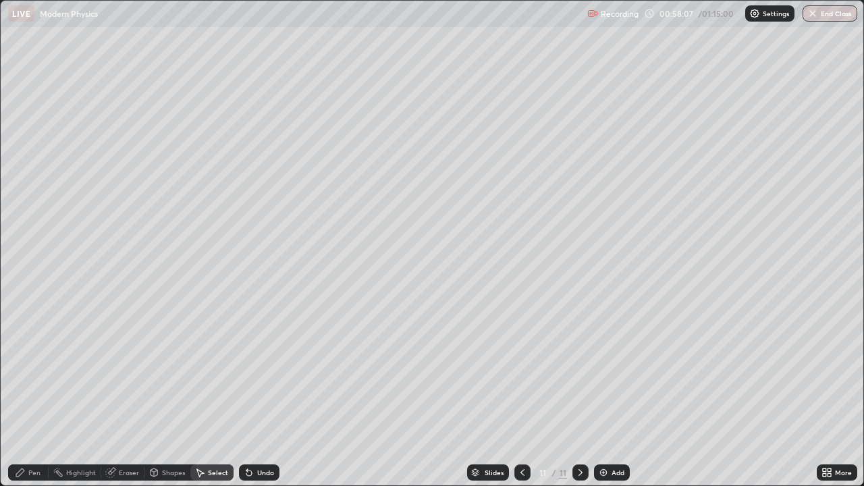
click at [46, 394] on div "Pen" at bounding box center [28, 472] width 41 height 16
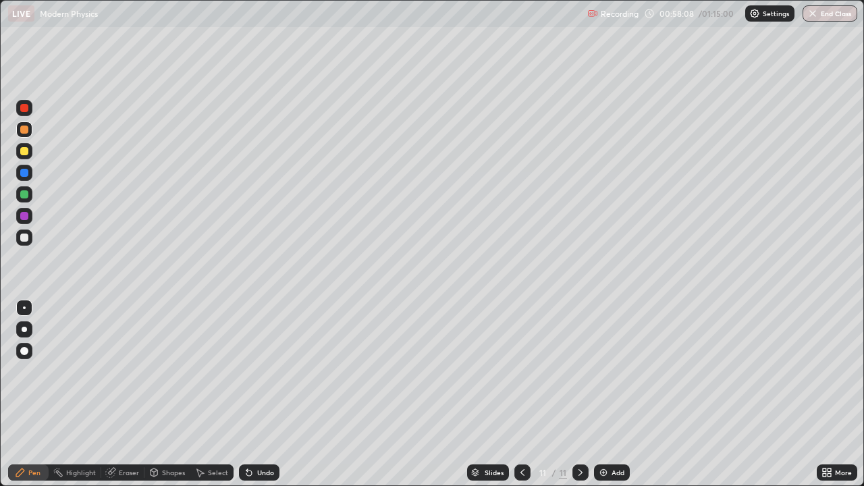
click at [26, 242] on div at bounding box center [24, 238] width 16 height 16
click at [30, 238] on div at bounding box center [24, 238] width 16 height 16
click at [125, 394] on div "Eraser" at bounding box center [129, 472] width 20 height 7
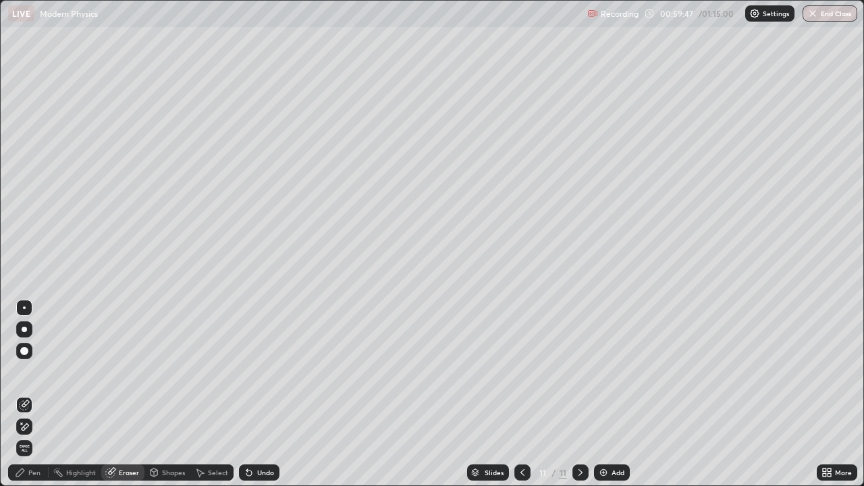
click at [30, 394] on div "Pen" at bounding box center [34, 472] width 12 height 7
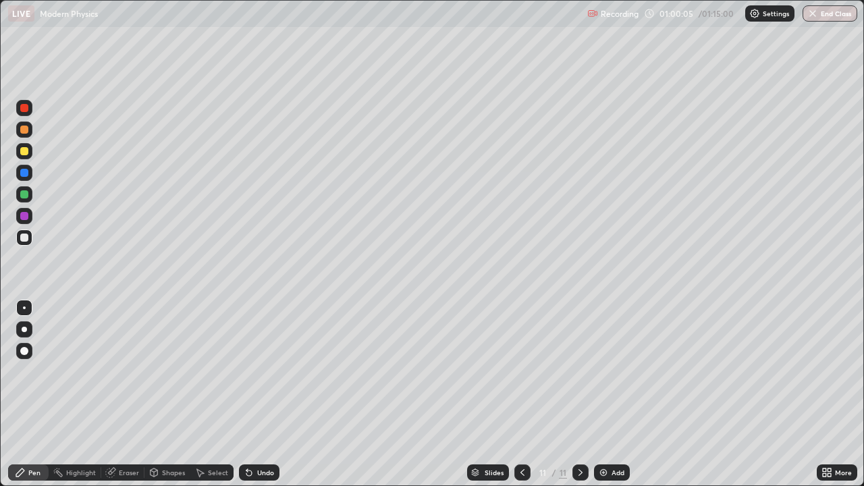
click at [266, 394] on div "Undo" at bounding box center [259, 472] width 41 height 16
click at [268, 394] on div "Undo" at bounding box center [265, 472] width 17 height 7
click at [30, 237] on div at bounding box center [24, 238] width 16 height 16
click at [26, 196] on div at bounding box center [24, 194] width 8 height 8
click at [129, 394] on div "Eraser" at bounding box center [129, 472] width 20 height 7
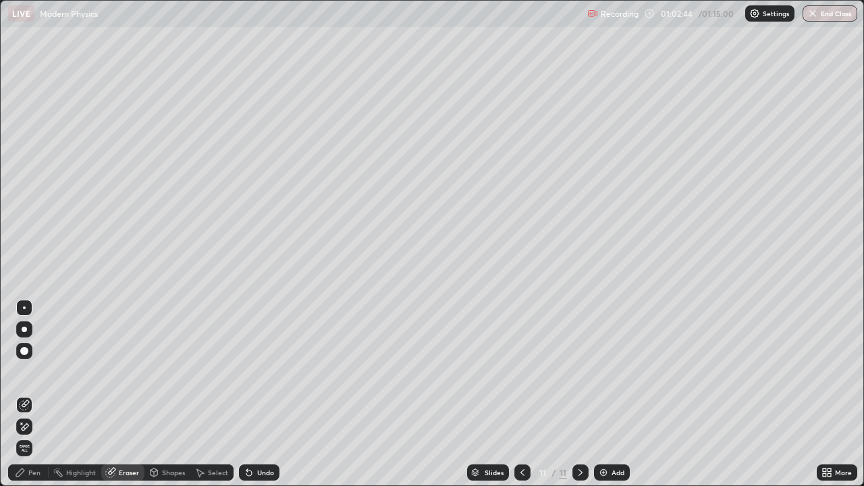
click at [28, 394] on icon at bounding box center [24, 426] width 11 height 11
click at [34, 394] on div "Pen" at bounding box center [34, 472] width 12 height 7
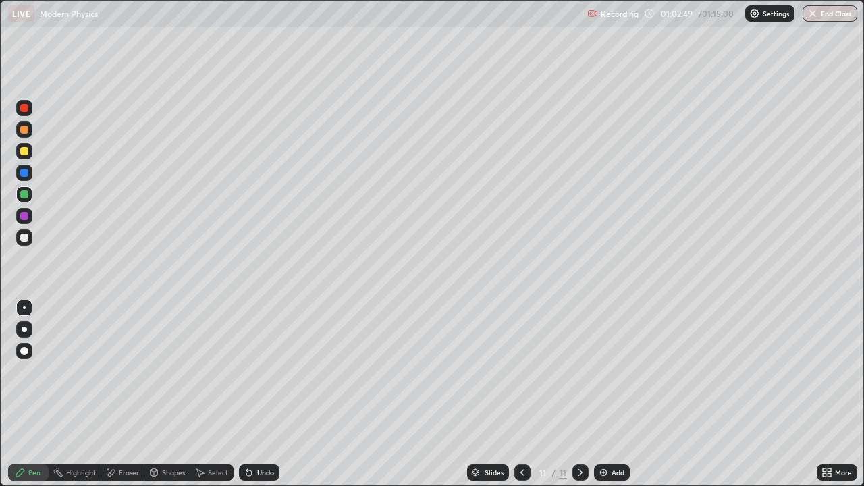
click at [28, 238] on div at bounding box center [24, 238] width 8 height 8
click at [21, 159] on div at bounding box center [24, 151] width 16 height 16
click at [264, 394] on div "Undo" at bounding box center [265, 472] width 17 height 7
click at [26, 196] on div at bounding box center [24, 194] width 8 height 8
click at [30, 154] on div at bounding box center [24, 151] width 16 height 16
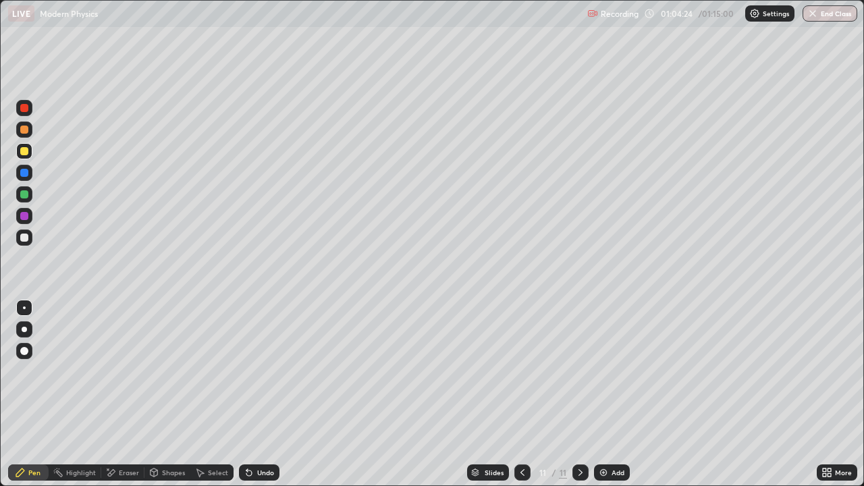
click at [267, 394] on div "Undo" at bounding box center [259, 472] width 41 height 16
click at [261, 394] on div "Undo" at bounding box center [259, 472] width 41 height 16
click at [612, 394] on div "Add" at bounding box center [618, 472] width 13 height 7
click at [29, 238] on div at bounding box center [24, 238] width 16 height 16
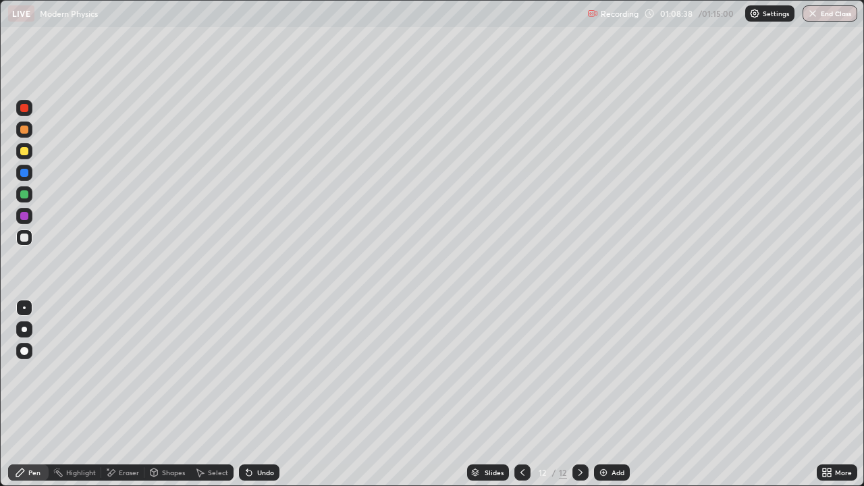
click at [116, 394] on div "Eraser" at bounding box center [122, 472] width 43 height 16
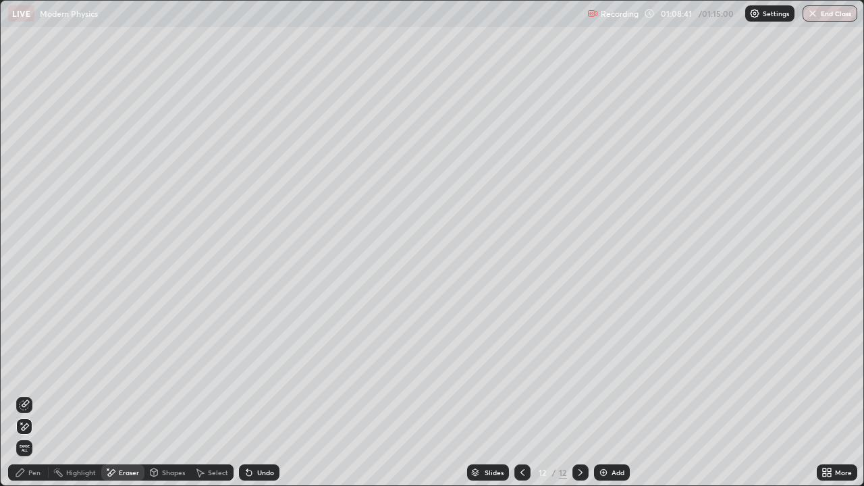
click at [32, 394] on div "Pen" at bounding box center [34, 472] width 12 height 7
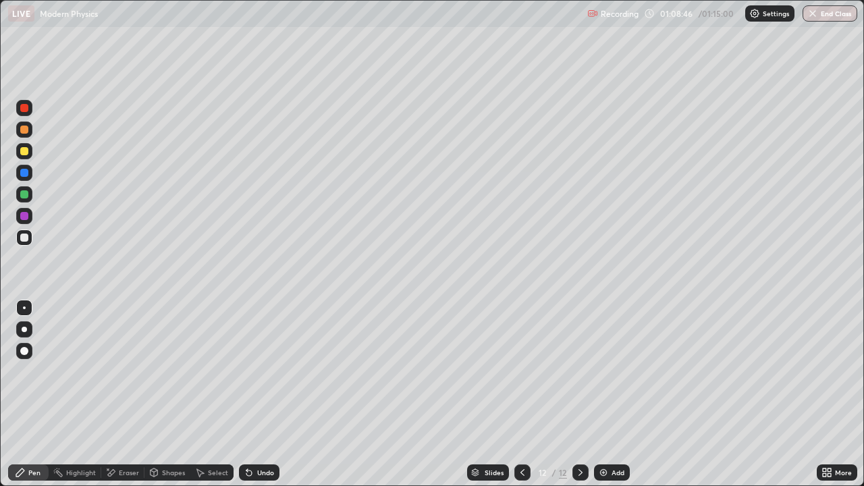
click at [259, 394] on div "Undo" at bounding box center [265, 472] width 17 height 7
click at [276, 82] on icon at bounding box center [278, 87] width 11 height 11
click at [267, 394] on div "Undo" at bounding box center [259, 472] width 41 height 16
click at [265, 394] on div "Undo" at bounding box center [265, 472] width 17 height 7
click at [23, 152] on div at bounding box center [24, 151] width 8 height 8
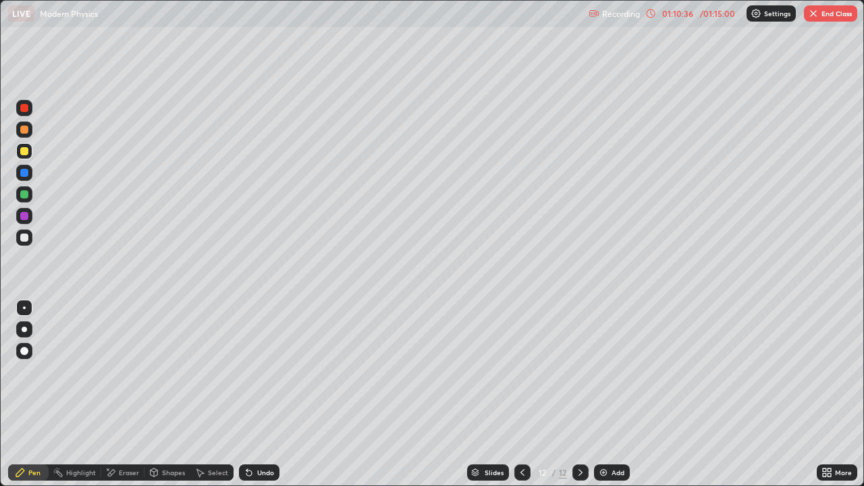
click at [254, 394] on div "Undo" at bounding box center [259, 472] width 41 height 16
click at [25, 197] on div at bounding box center [24, 194] width 8 height 8
click at [828, 13] on button "End Class" at bounding box center [830, 13] width 53 height 16
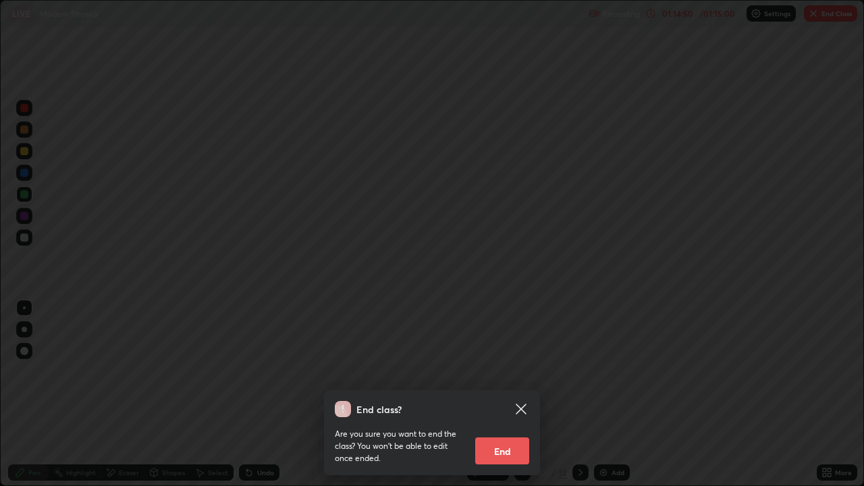
click at [517, 394] on button "End" at bounding box center [502, 450] width 54 height 27
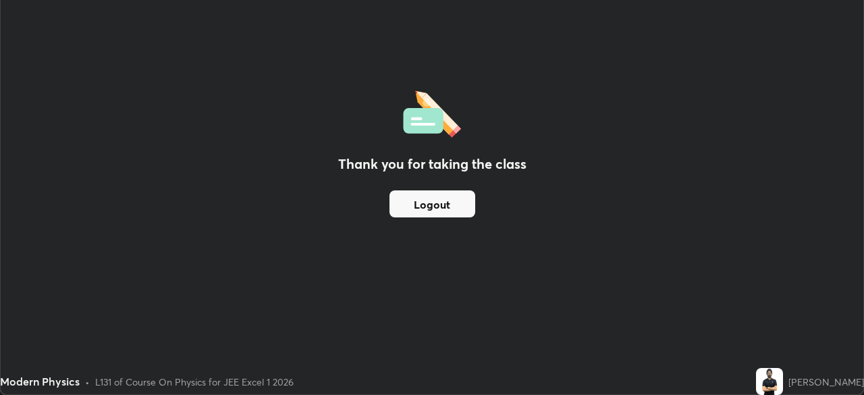
scroll to position [67107, 66638]
